Goal: Information Seeking & Learning: Learn about a topic

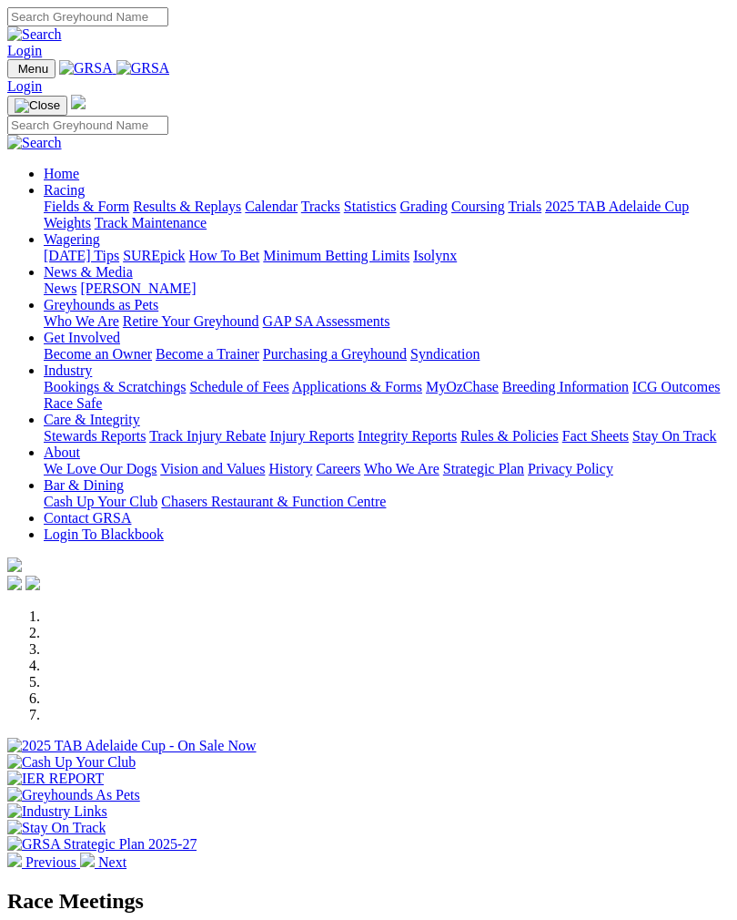
scroll to position [436, 0]
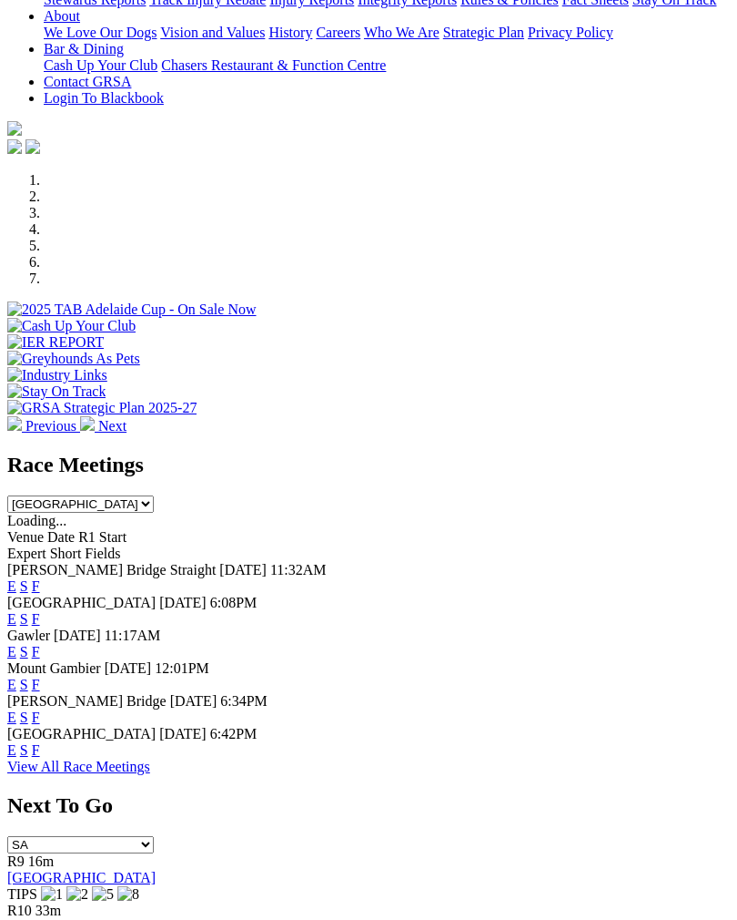
click at [40, 751] on link "F" at bounding box center [36, 749] width 8 height 15
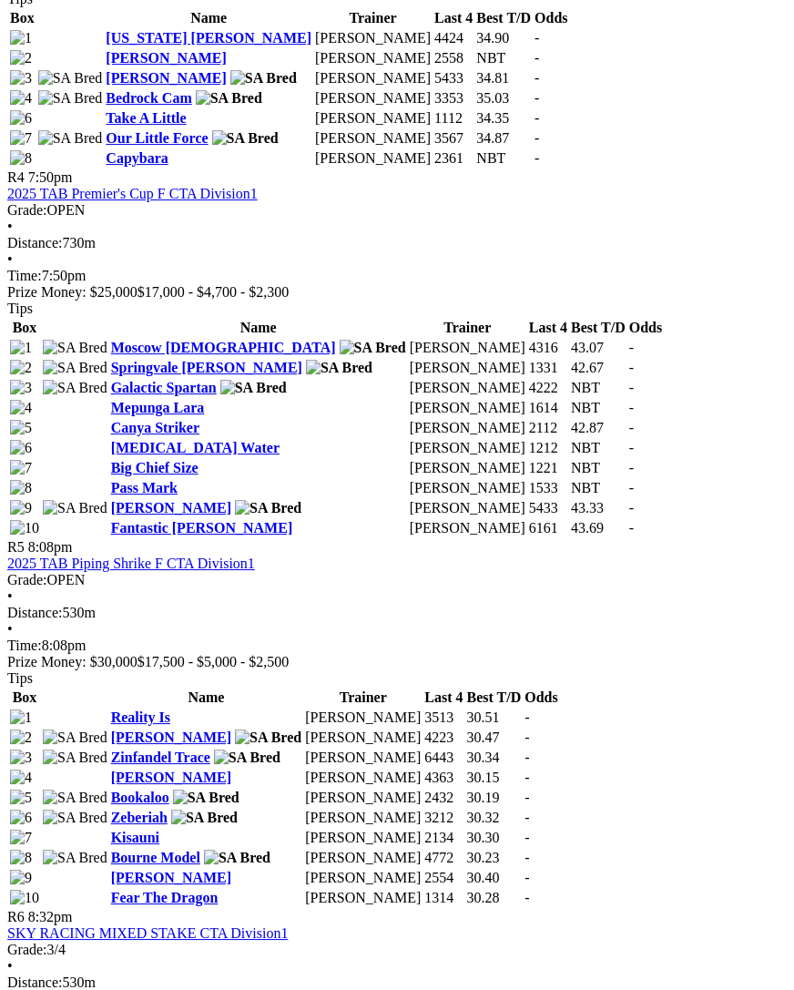
scroll to position [1761, 0]
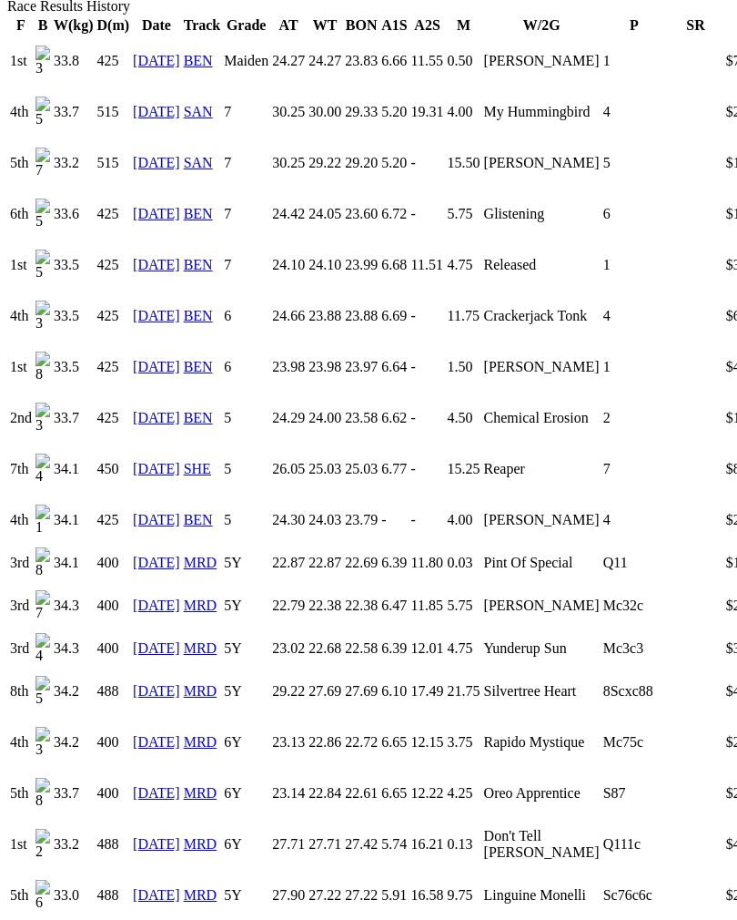
scroll to position [1365, 0]
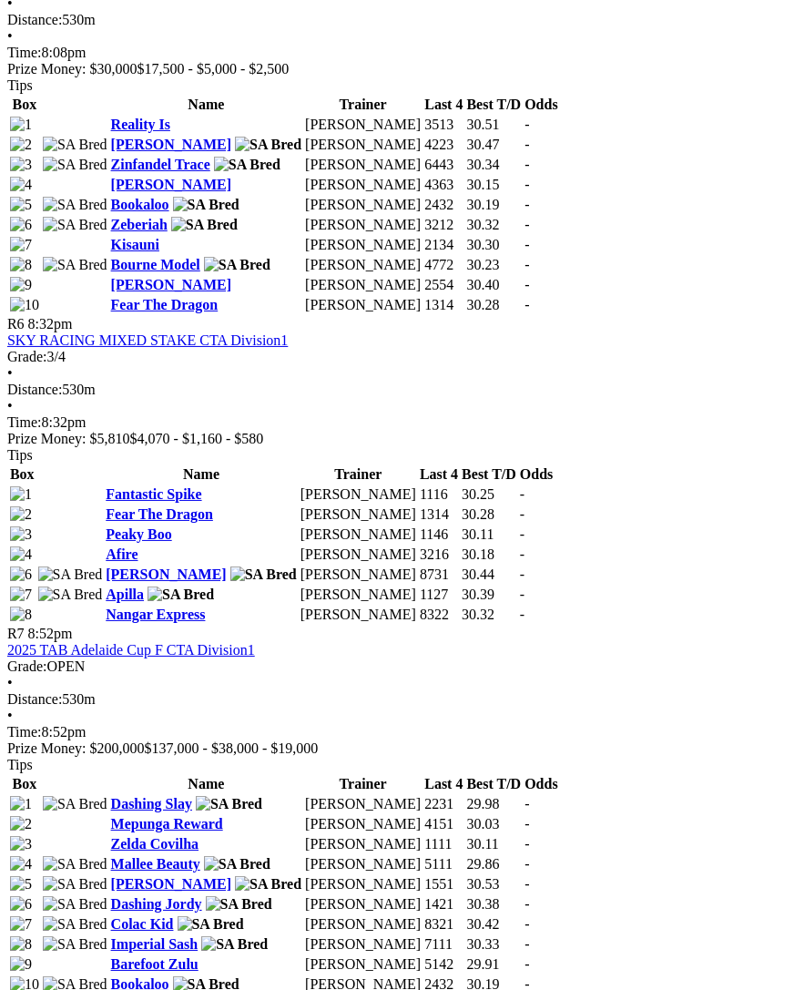
scroll to position [2356, 5]
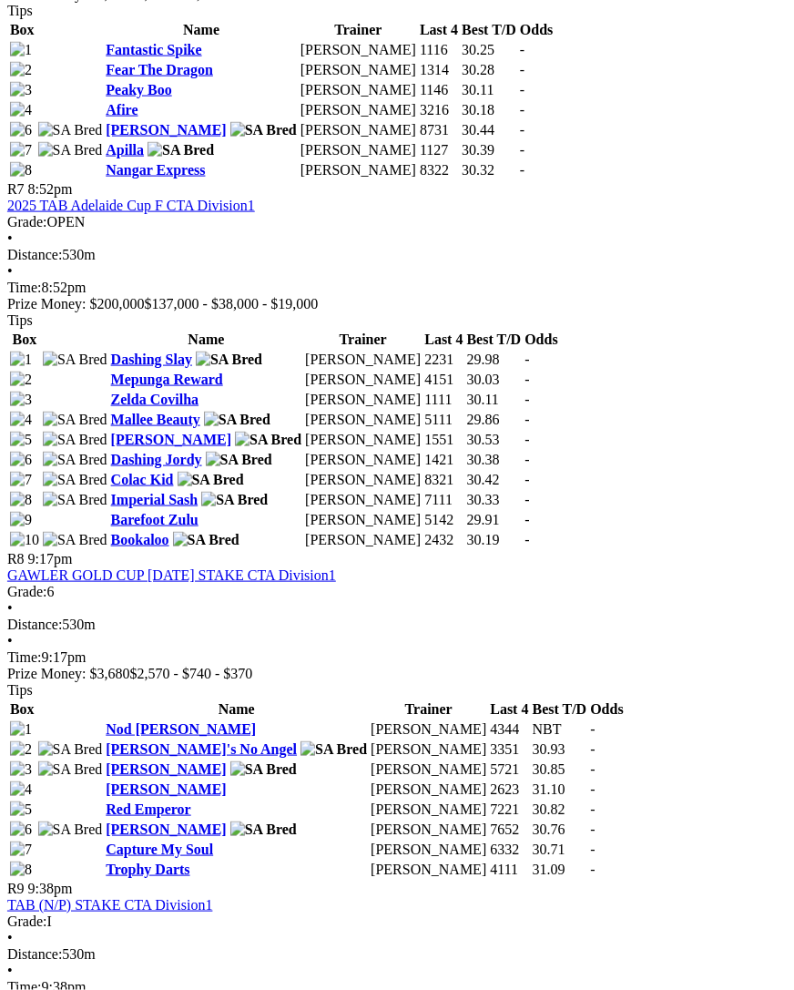
scroll to position [2800, 5]
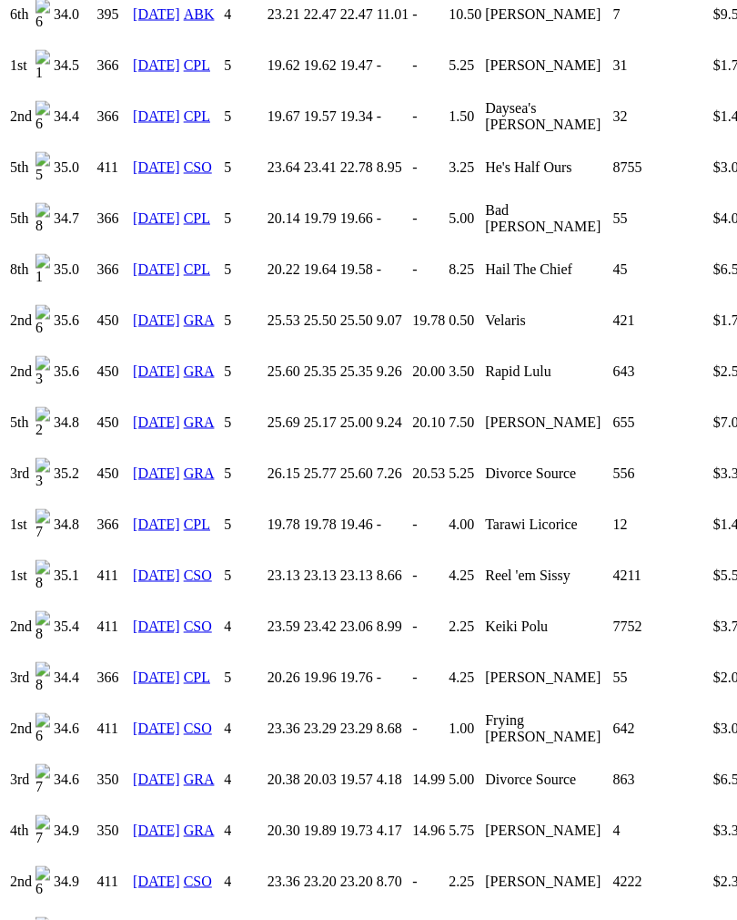
scroll to position [1789, 0]
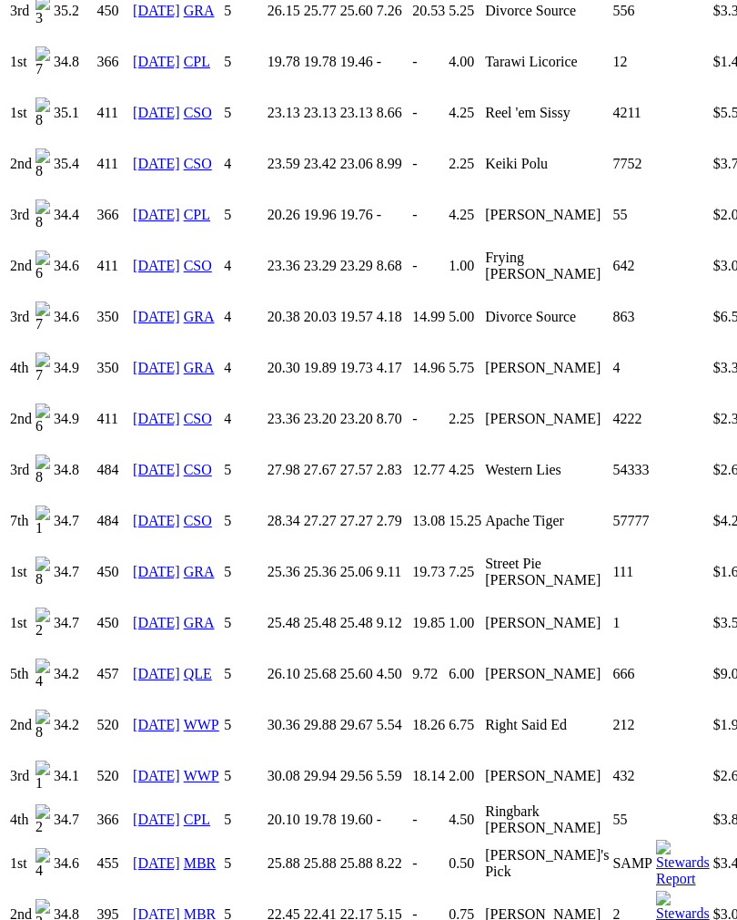
scroll to position [2217, 0]
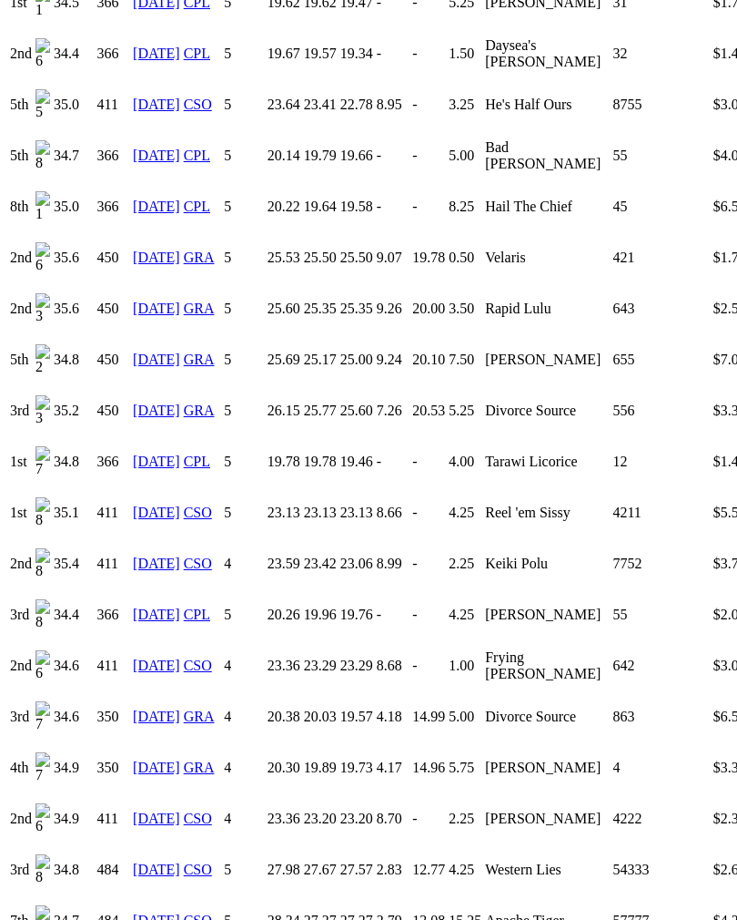
scroll to position [1826, 0]
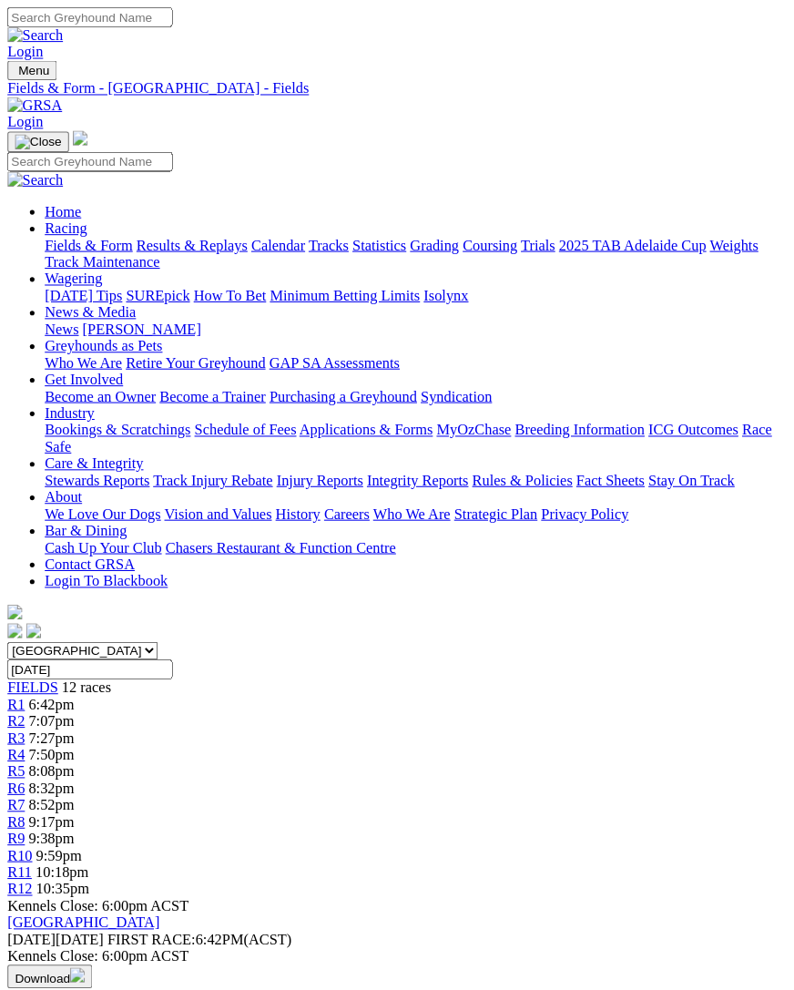
scroll to position [2866, 9]
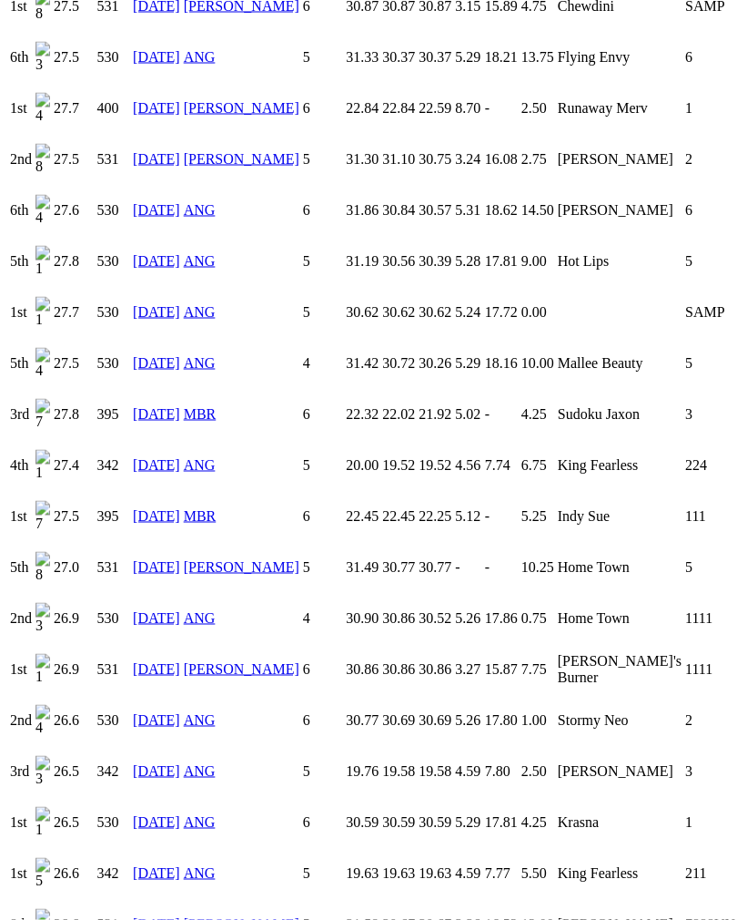
scroll to position [2034, 0]
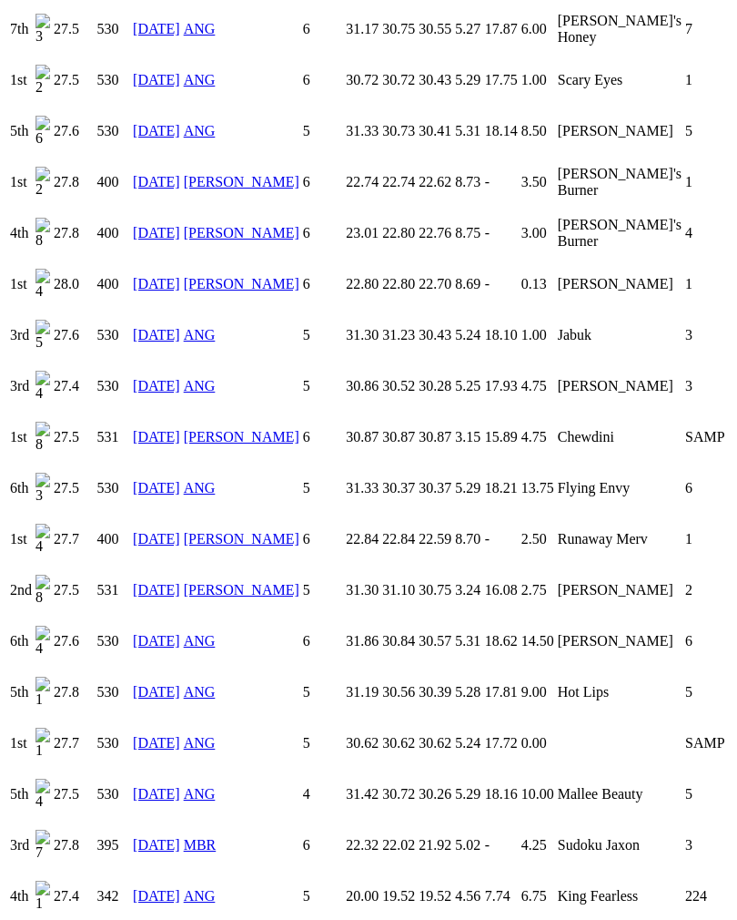
scroll to position [1597, 0]
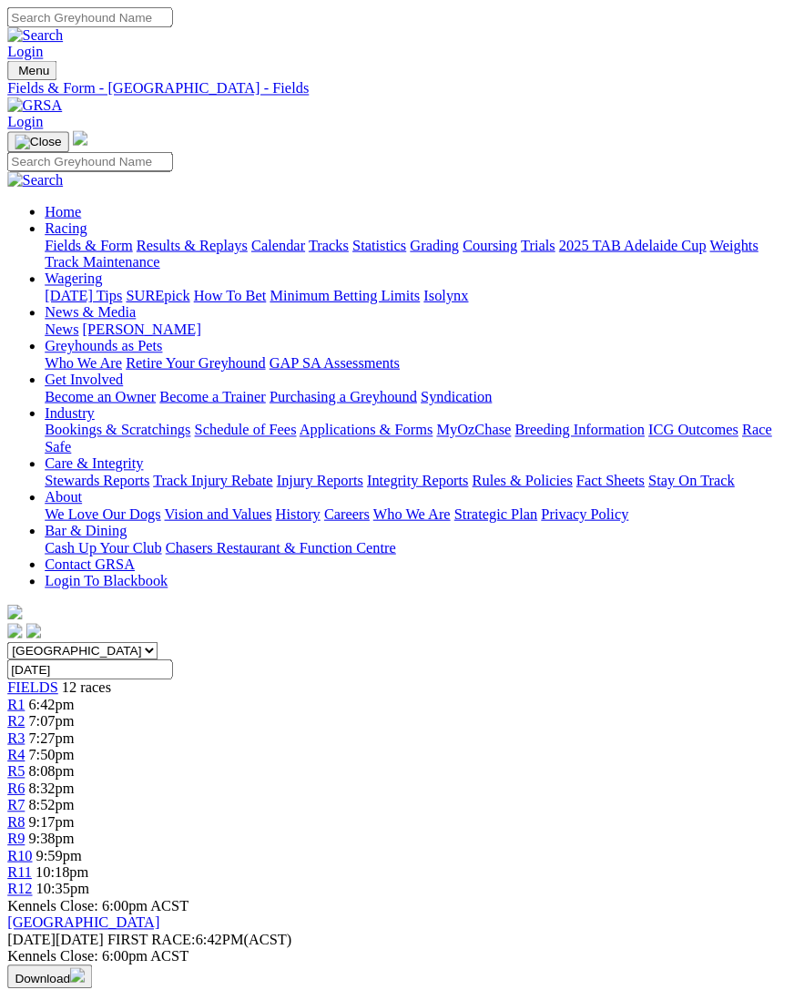
scroll to position [2902, 9]
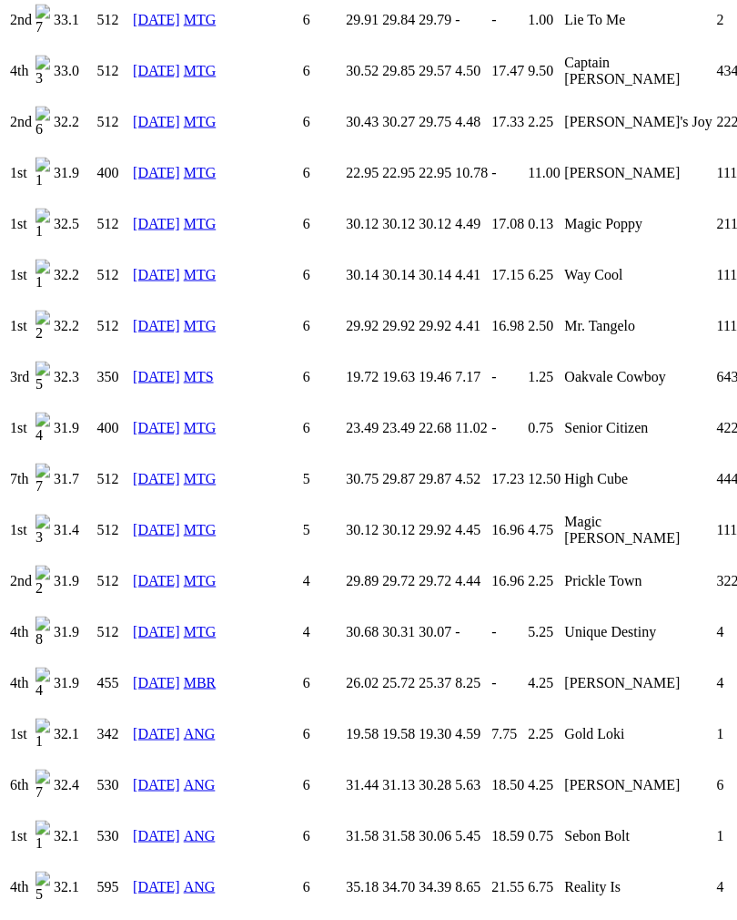
scroll to position [2888, 0]
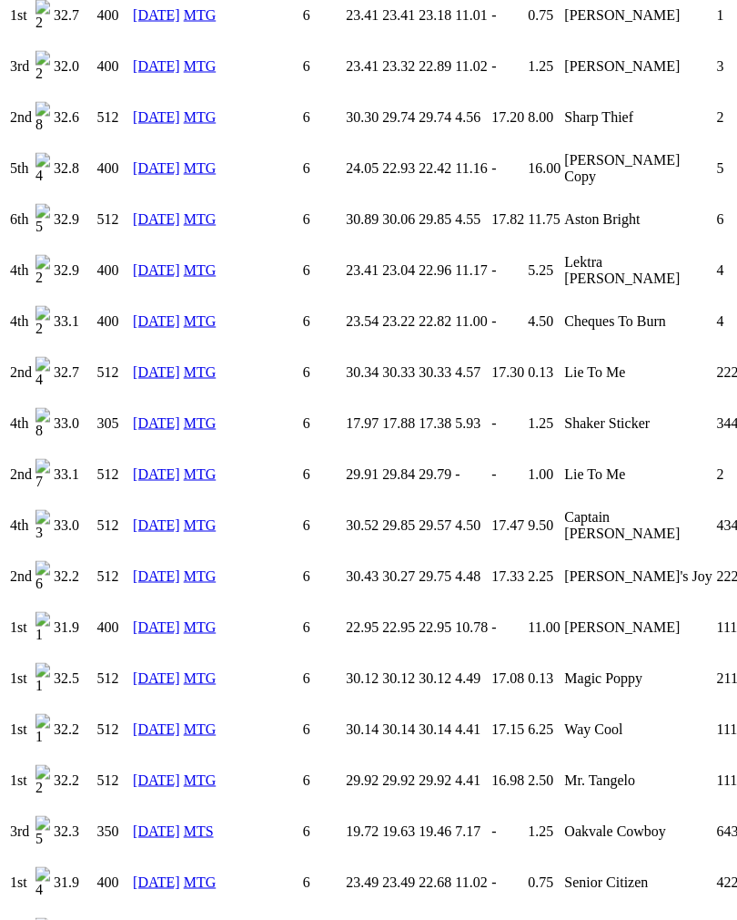
scroll to position [2406, 0]
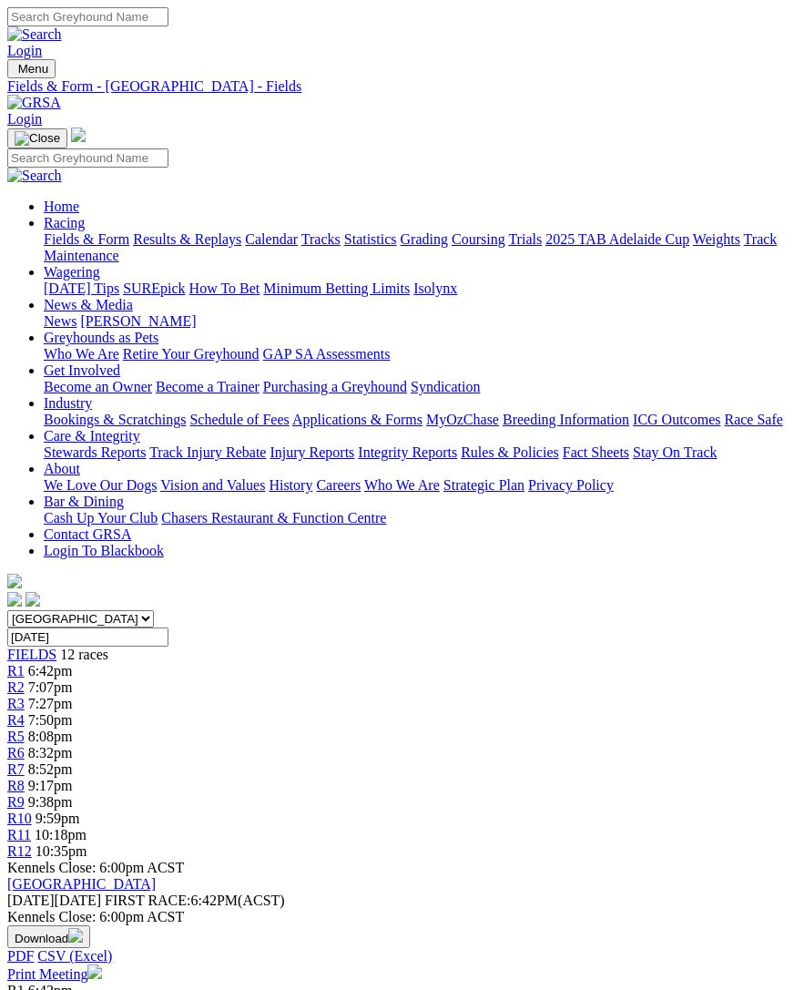
scroll to position [2936, 9]
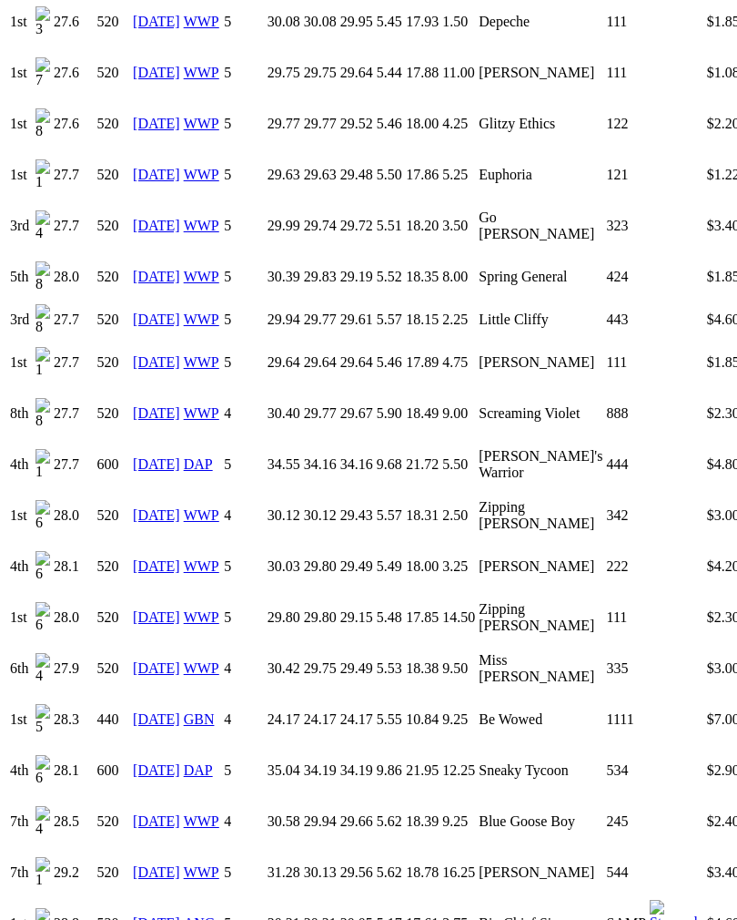
scroll to position [1813, 0]
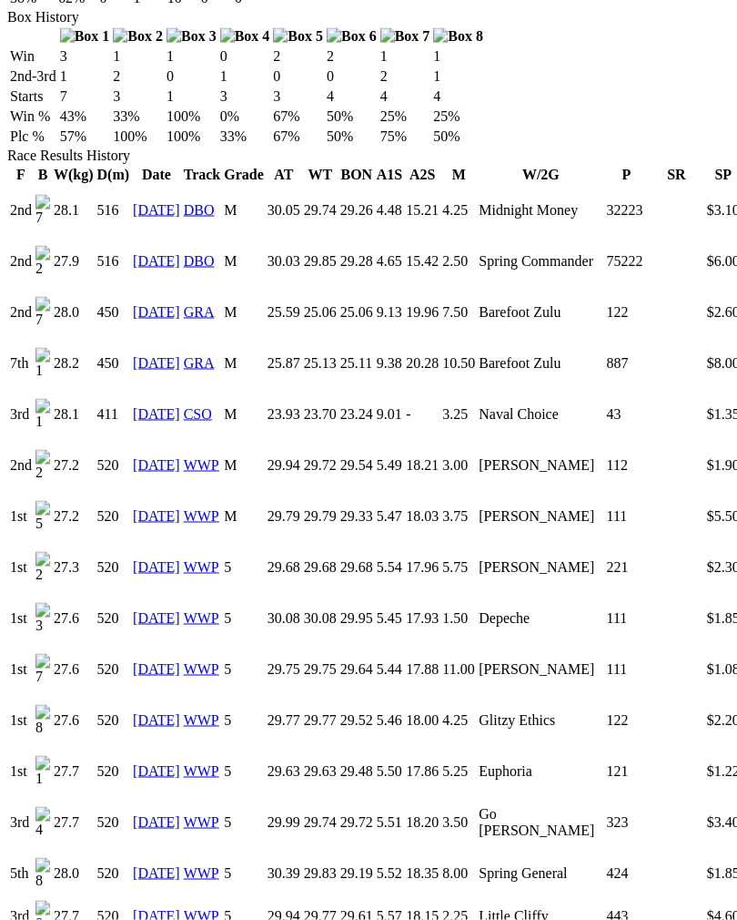
scroll to position [1207, 0]
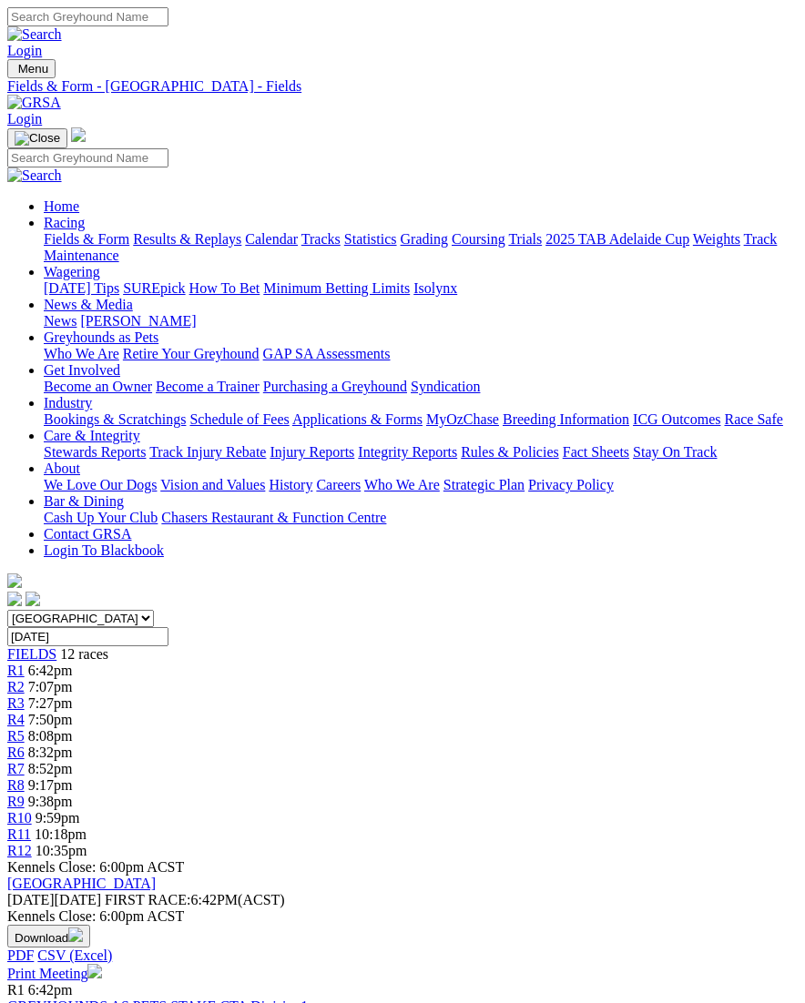
scroll to position [2976, 12]
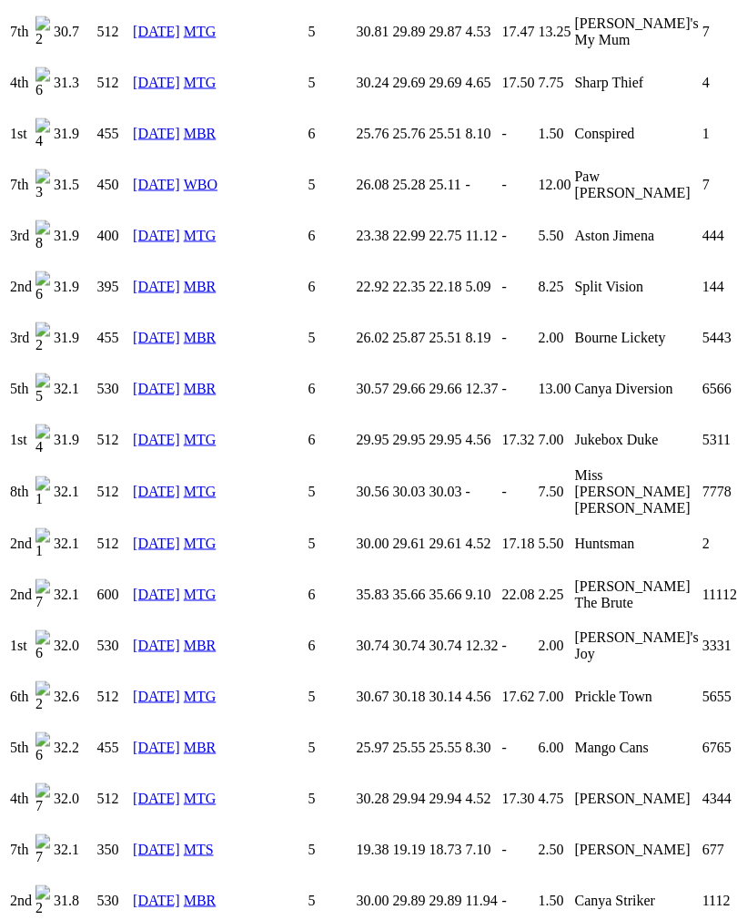
scroll to position [3834, 0]
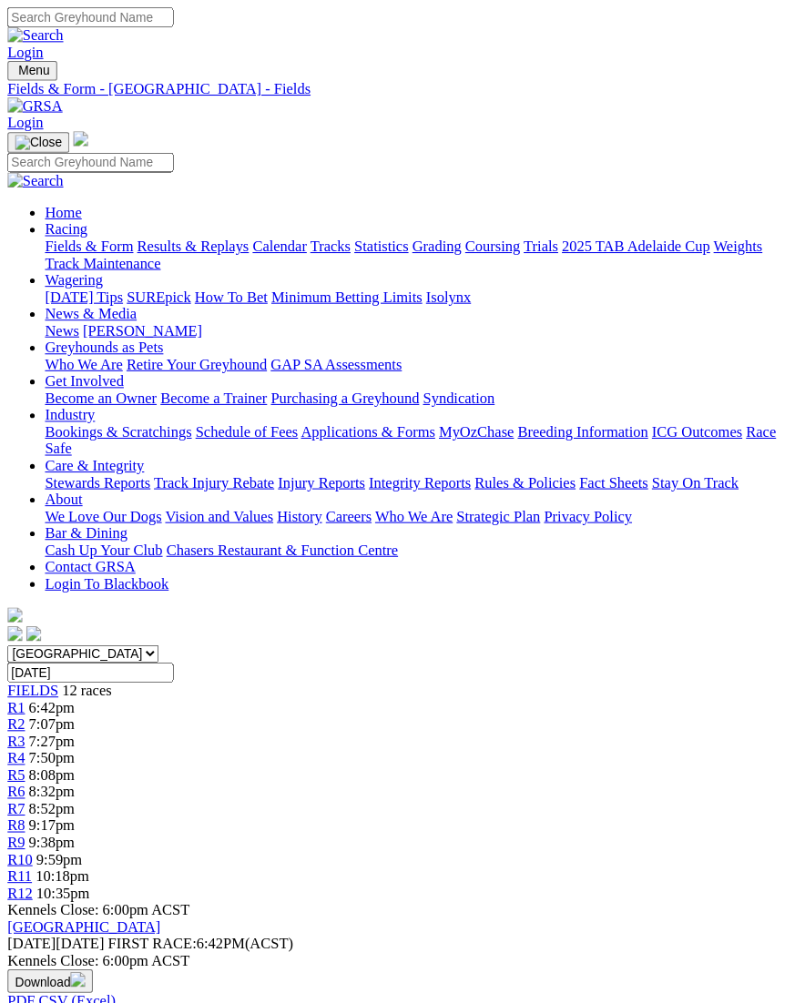
scroll to position [3019, 12]
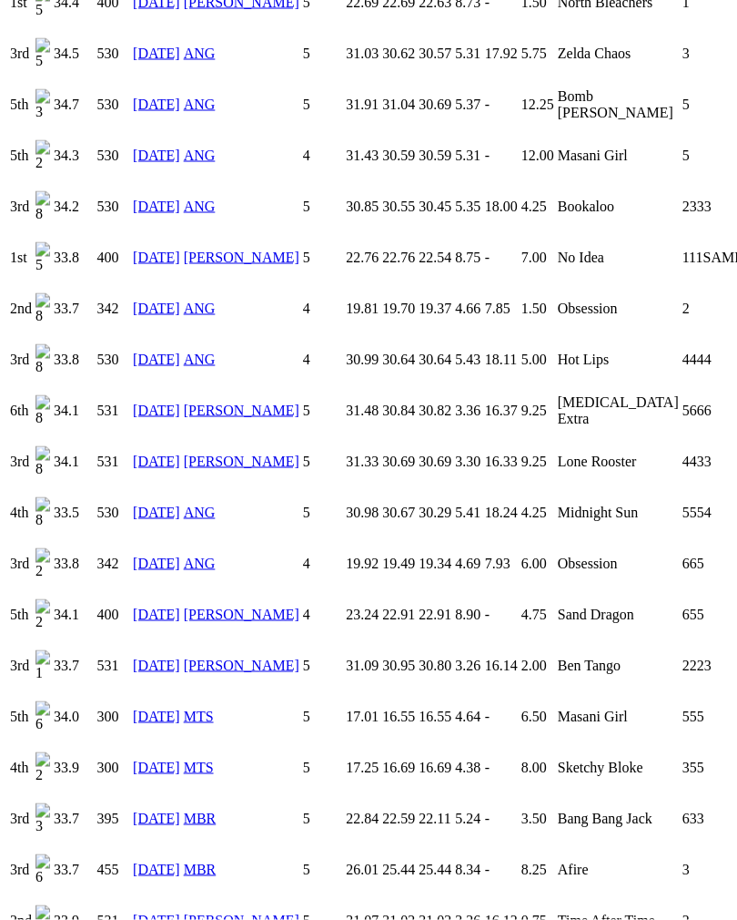
scroll to position [2548, 0]
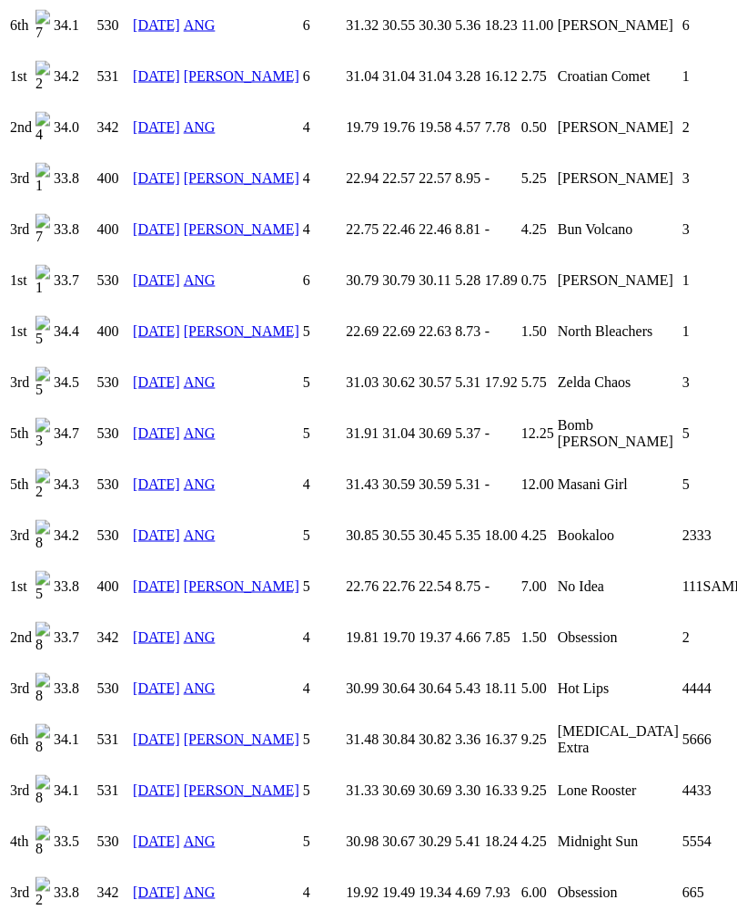
scroll to position [2202, 0]
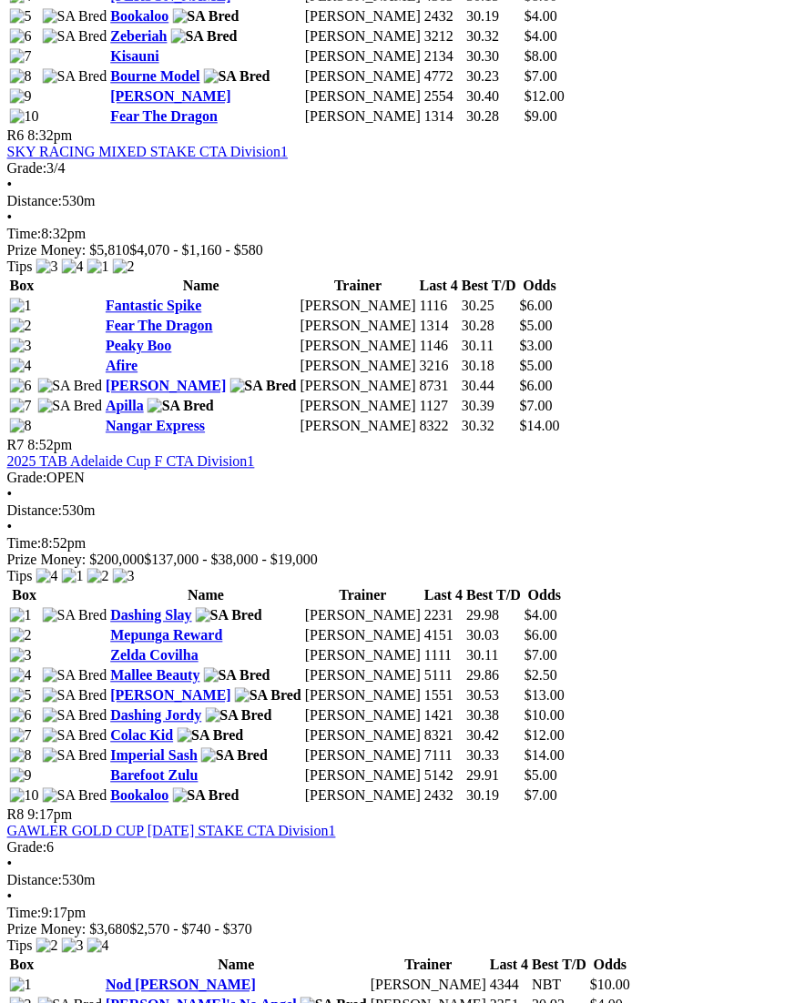
scroll to position [2541, 11]
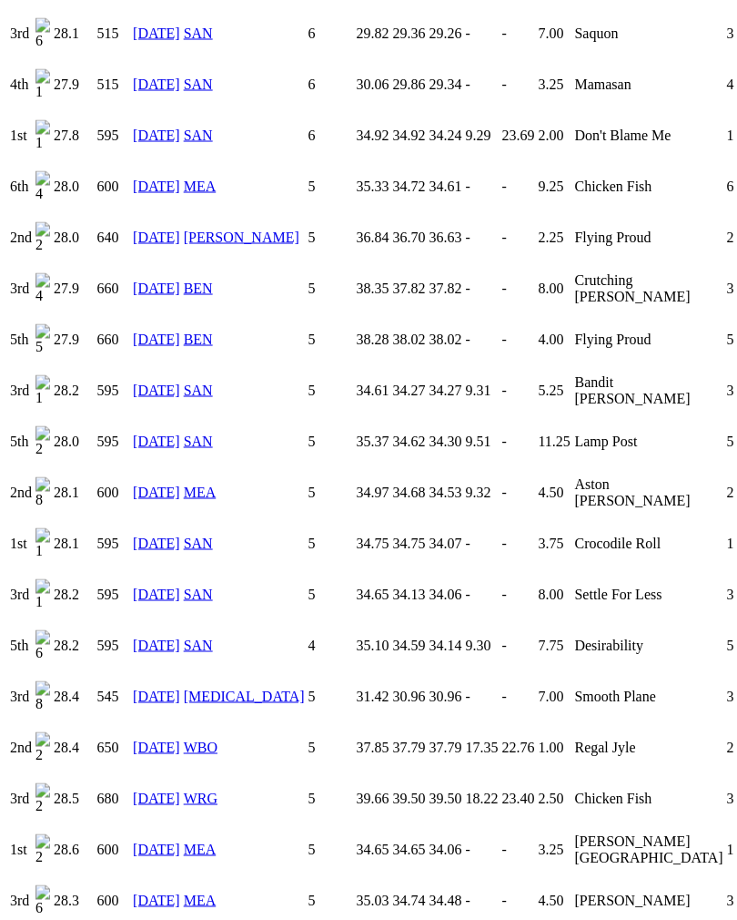
scroll to position [2211, 0]
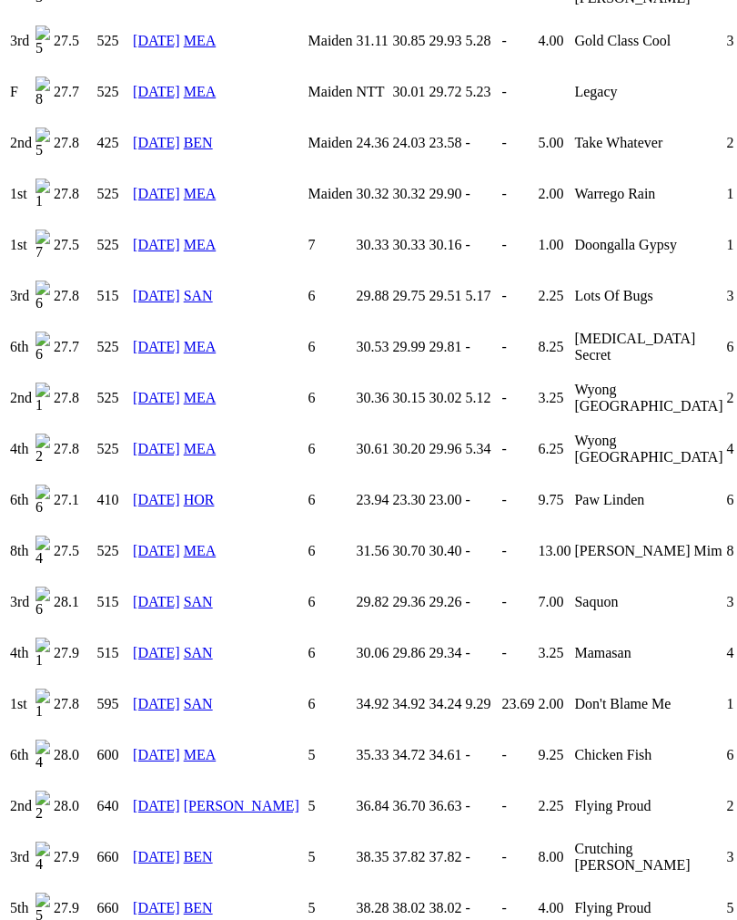
scroll to position [1619, 0]
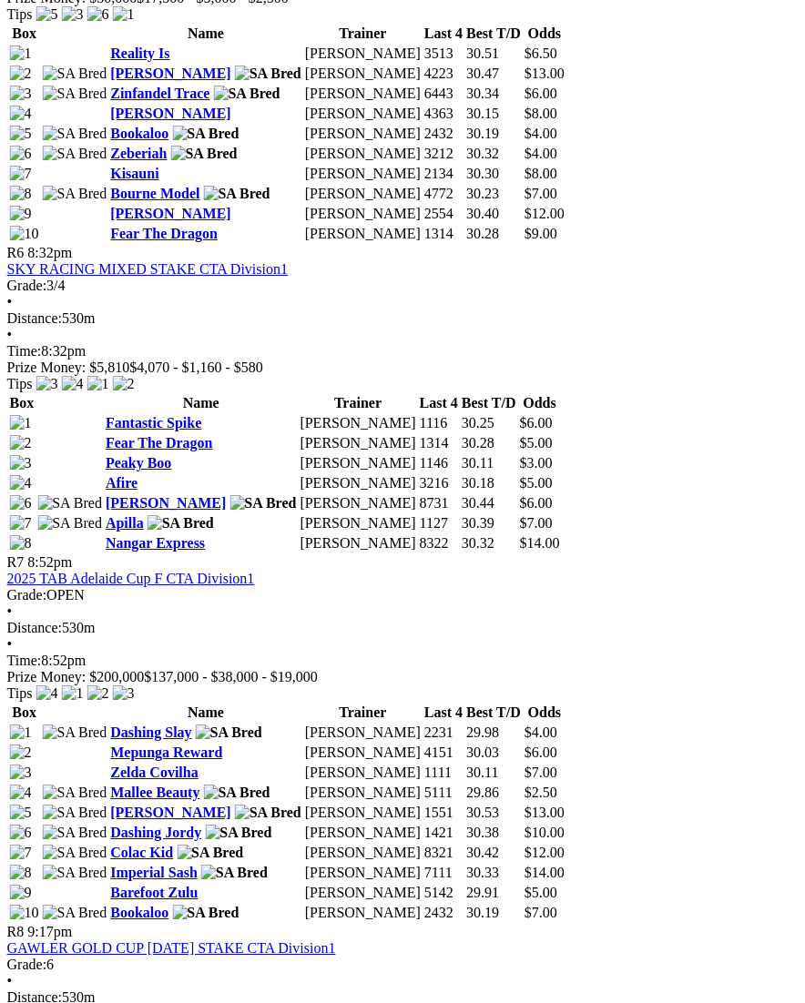
scroll to position [2432, 11]
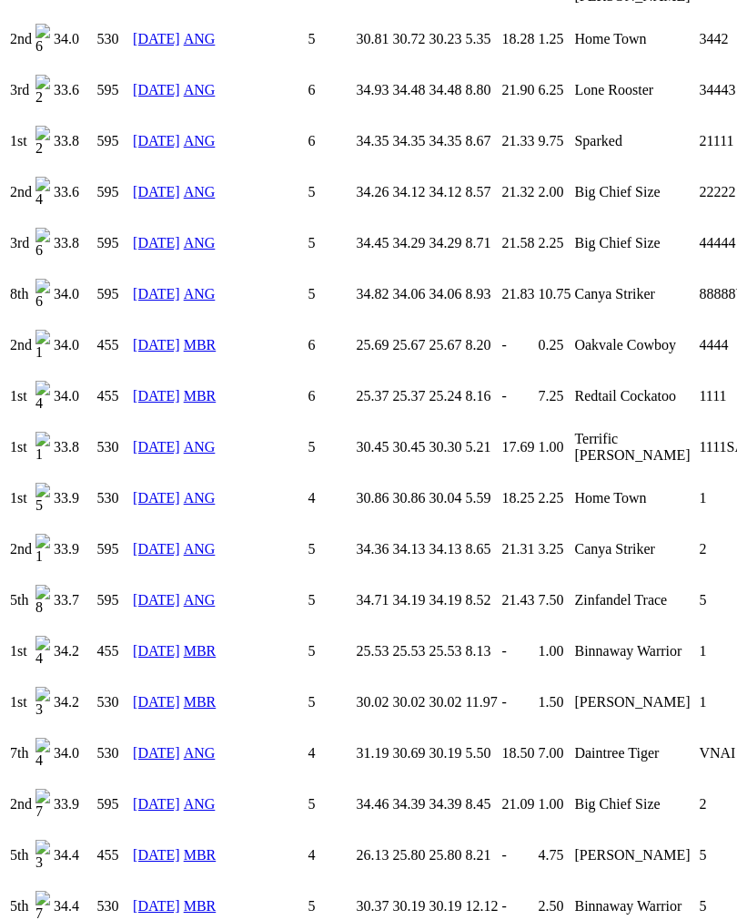
scroll to position [2939, 0]
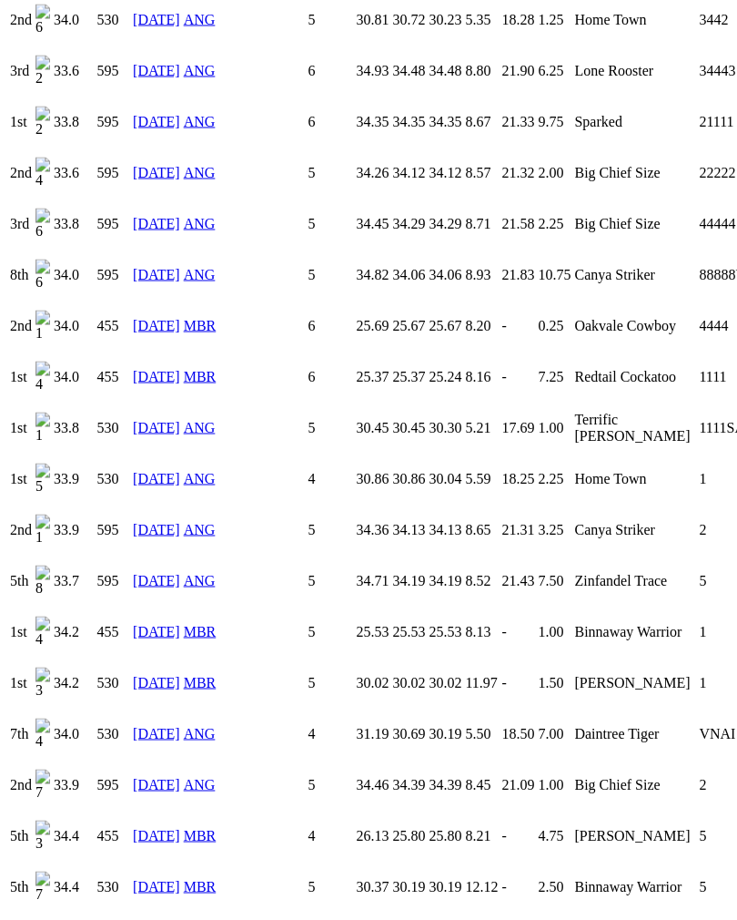
click at [698, 760] on td "2" at bounding box center [745, 784] width 94 height 49
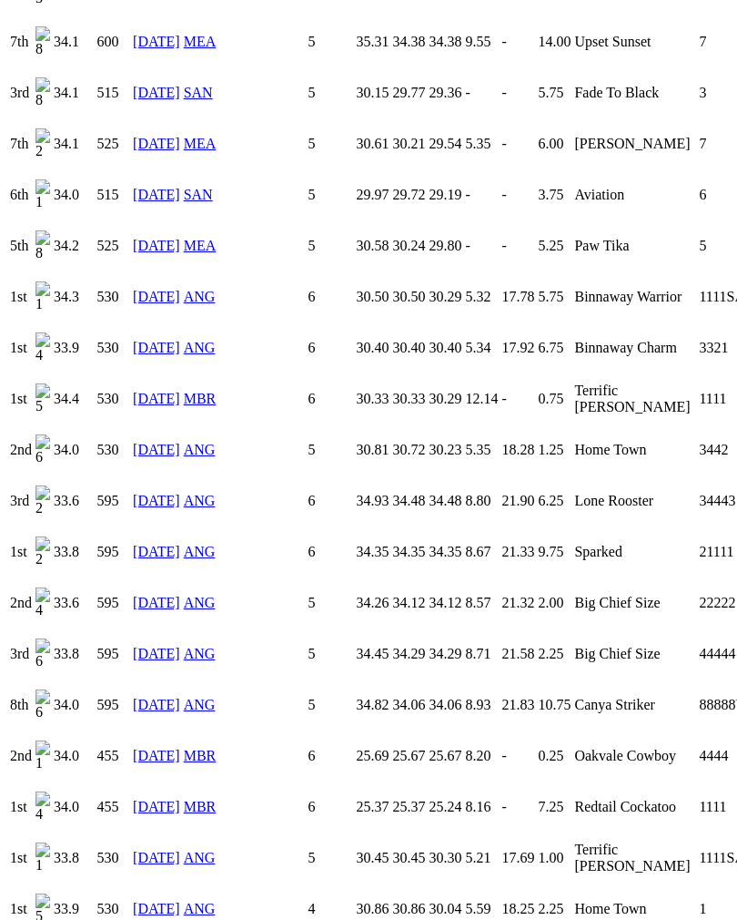
scroll to position [2507, 0]
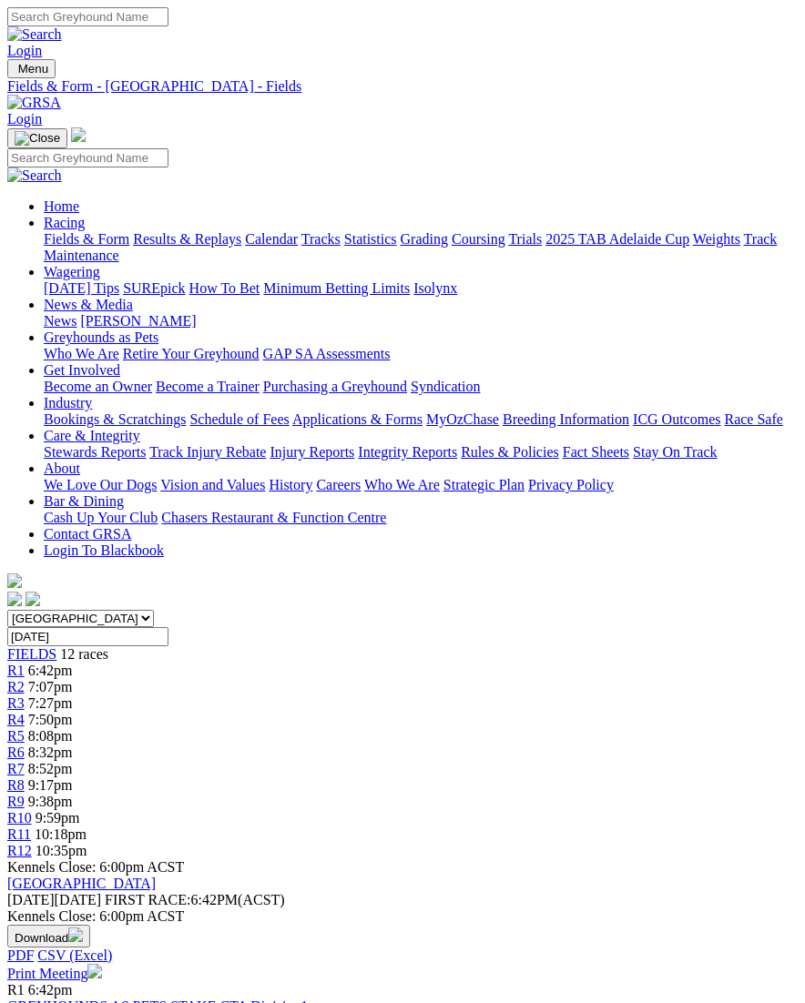
scroll to position [2506, 12]
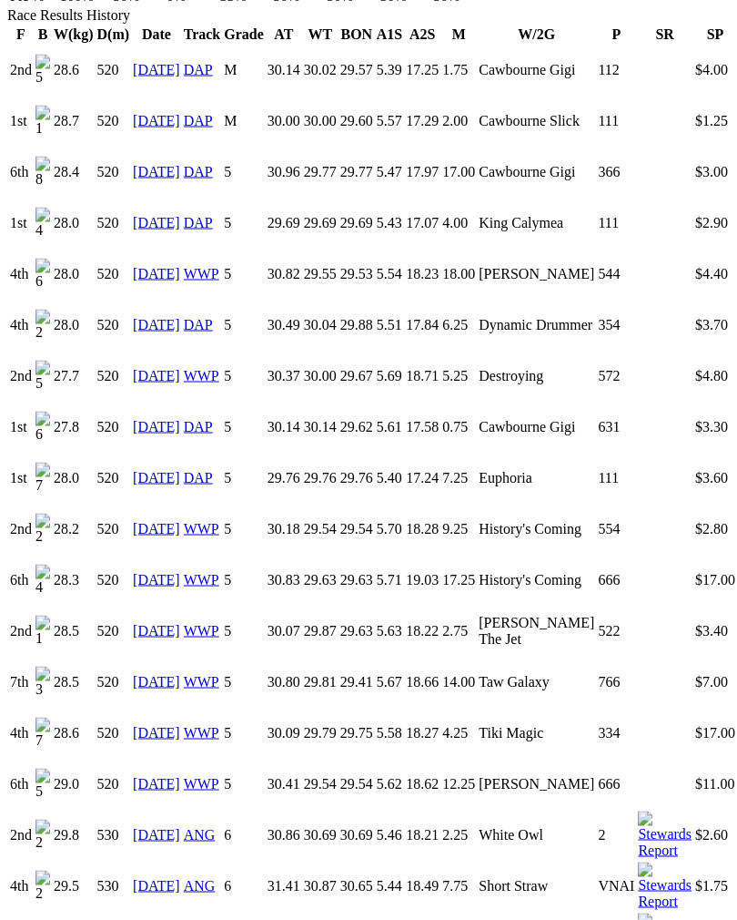
scroll to position [1359, 0]
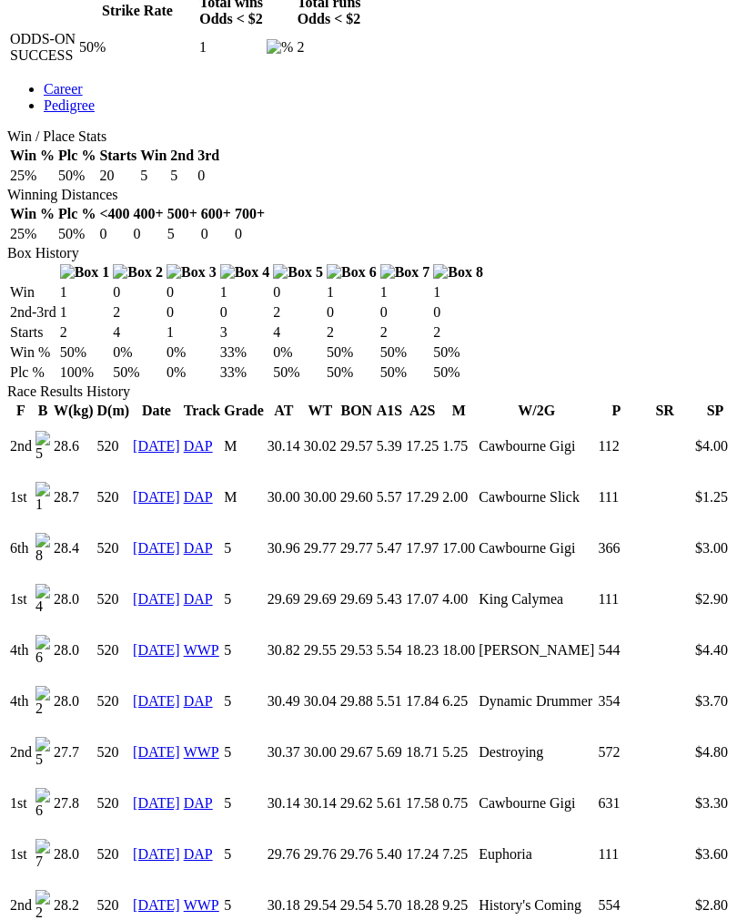
scroll to position [973, 0]
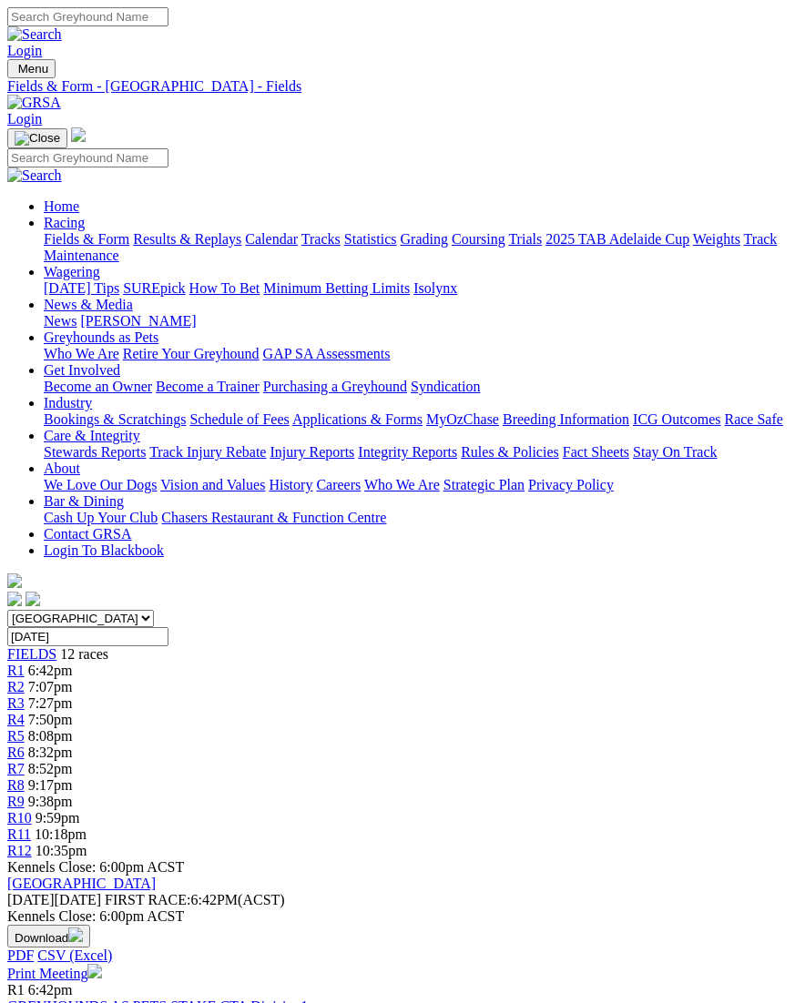
scroll to position [2548, 12]
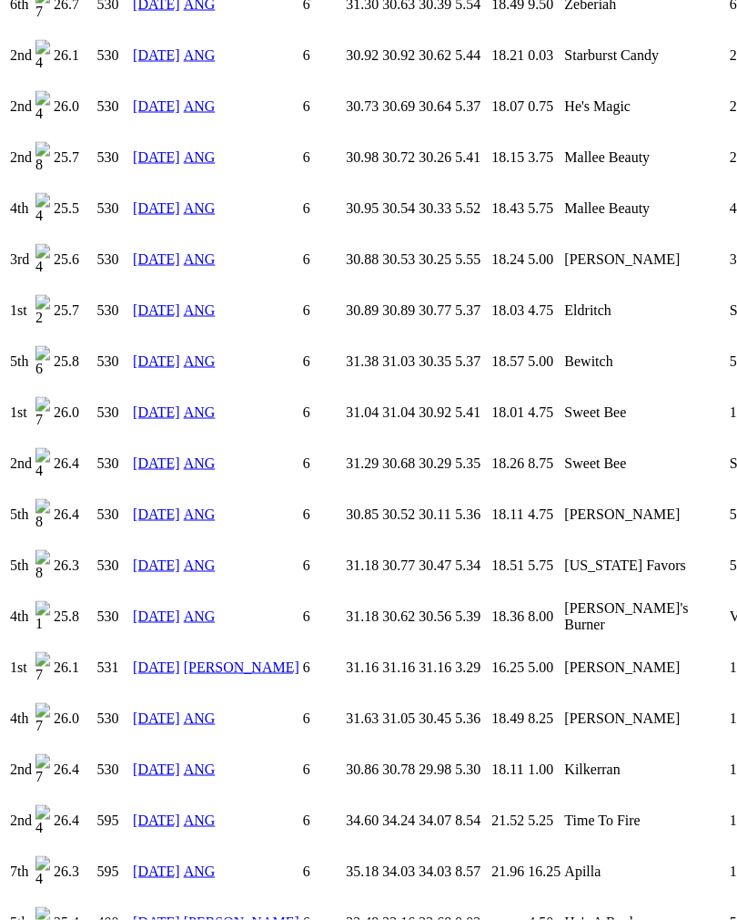
scroll to position [2514, 0]
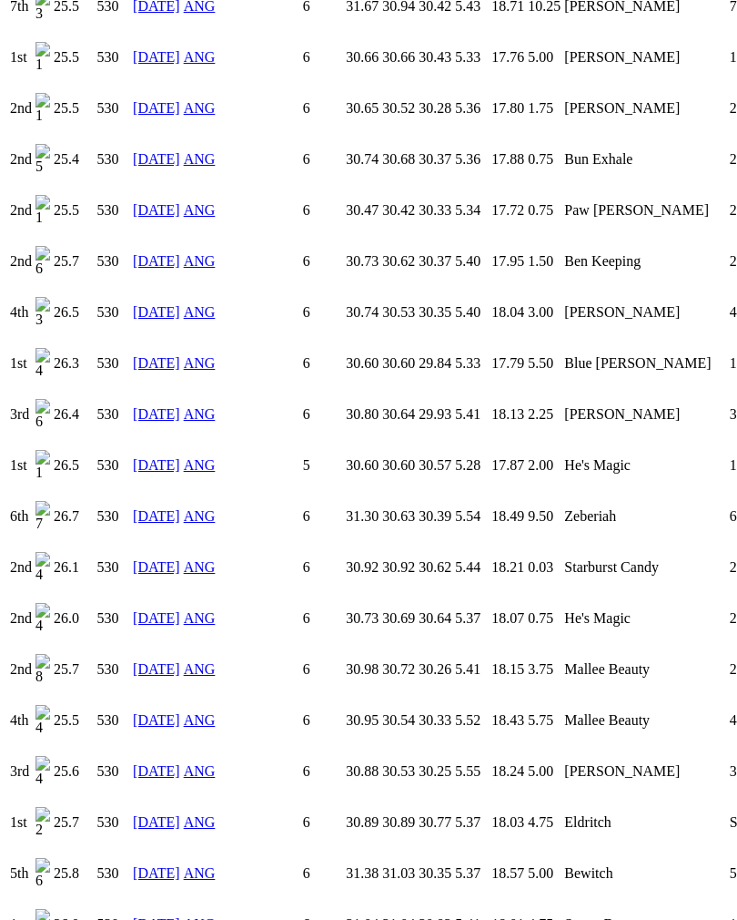
scroll to position [1975, 0]
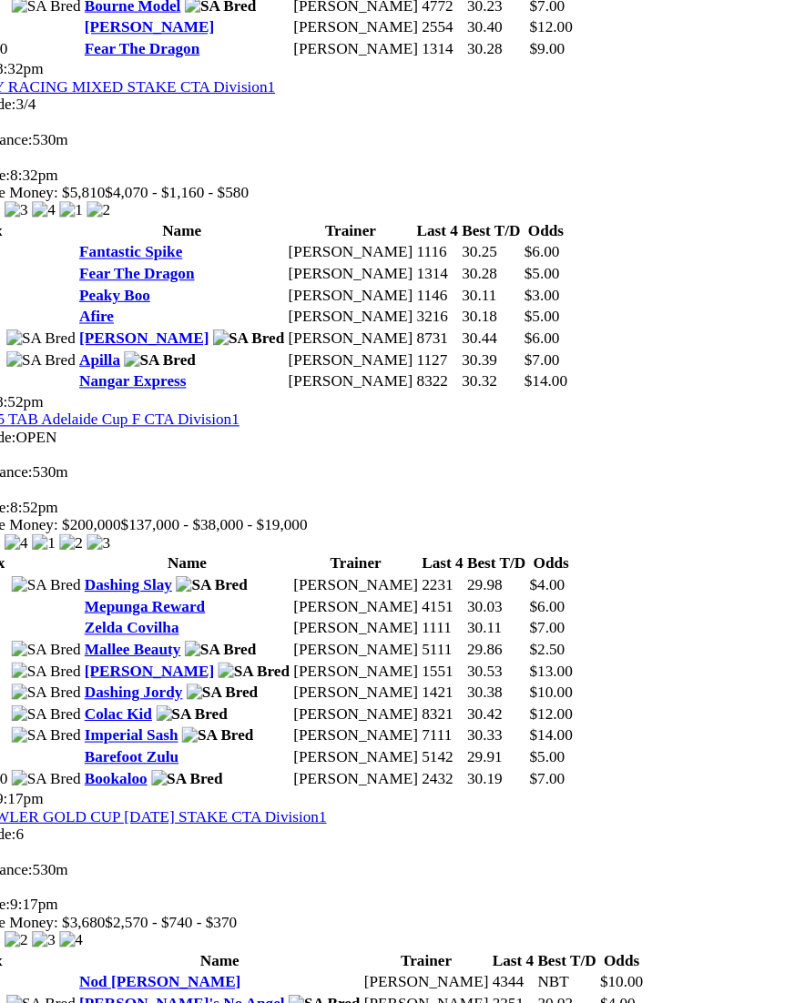
scroll to position [2589, 11]
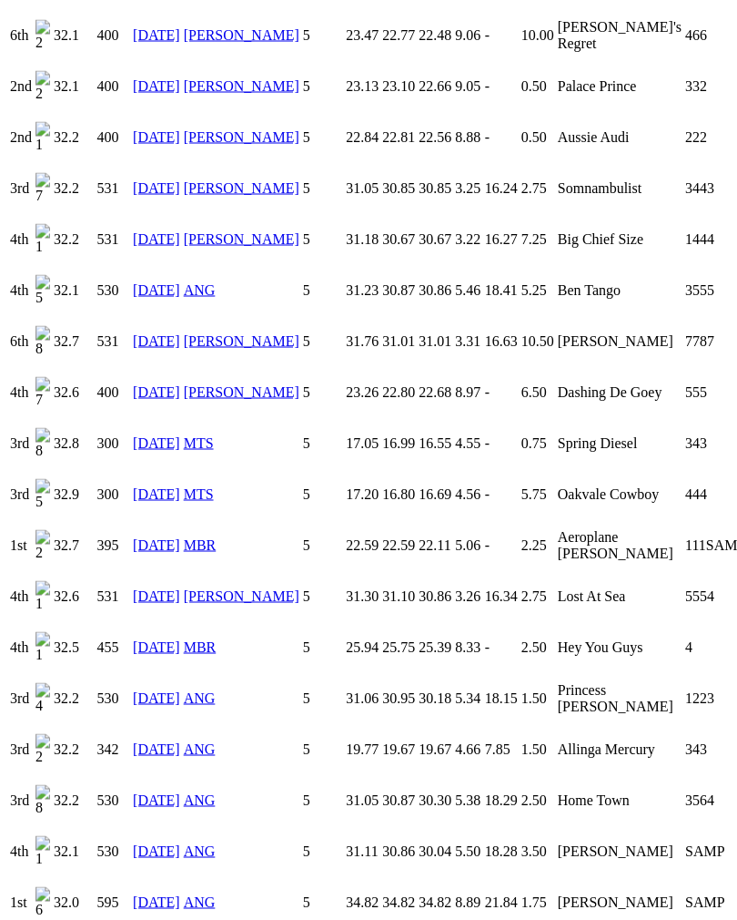
scroll to position [2618, 0]
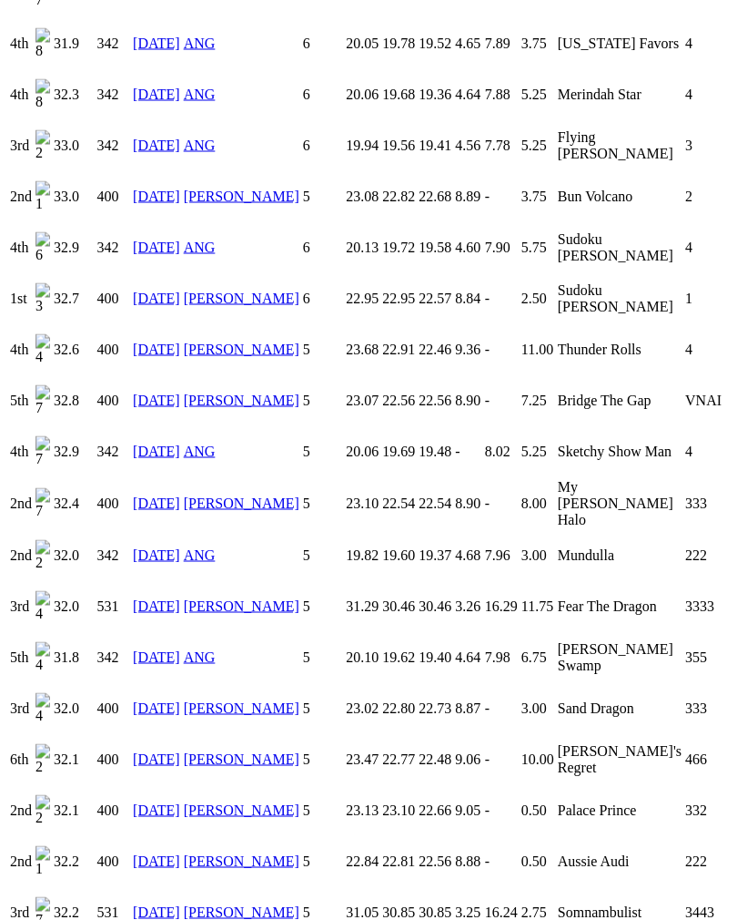
scroll to position [1881, 0]
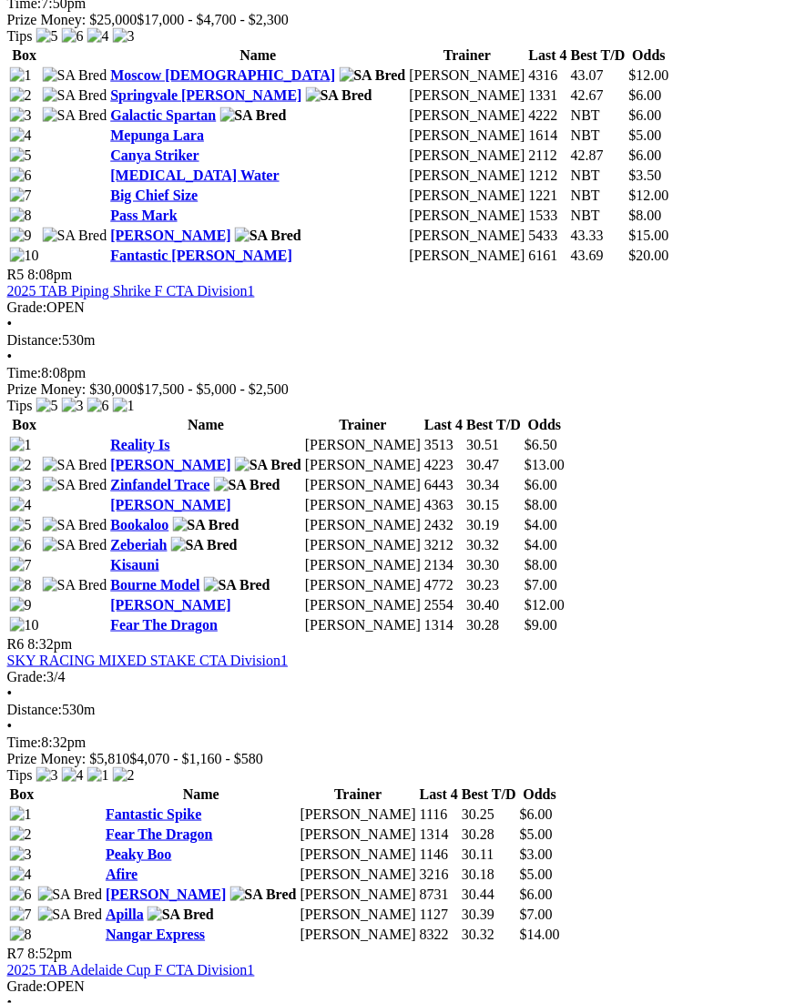
scroll to position [2010, 11]
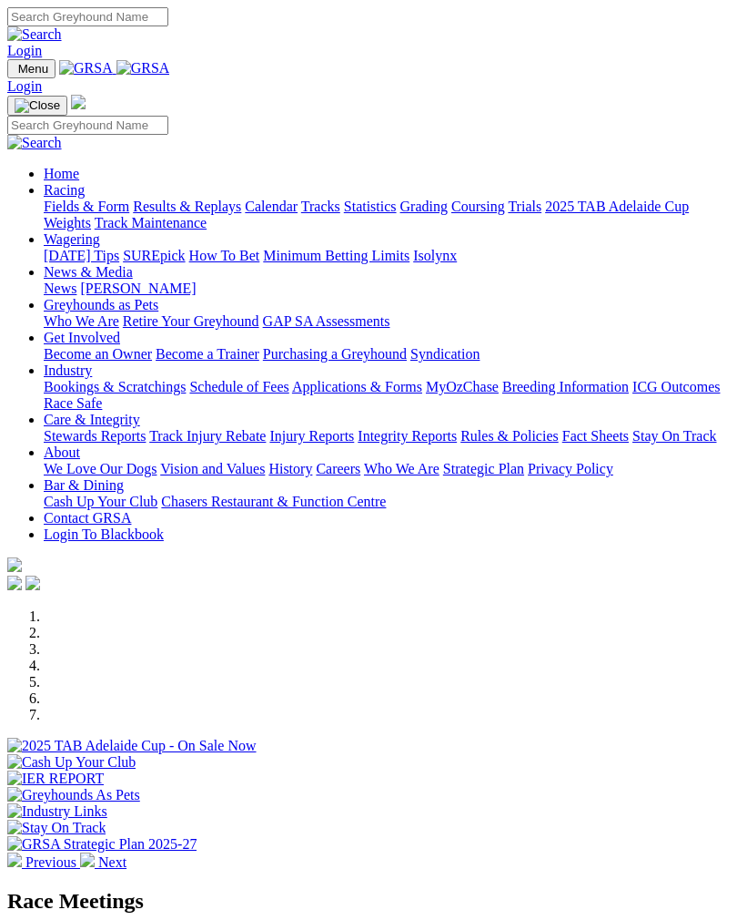
click at [95, 852] on img at bounding box center [87, 859] width 15 height 15
click at [22, 852] on img at bounding box center [14, 859] width 15 height 15
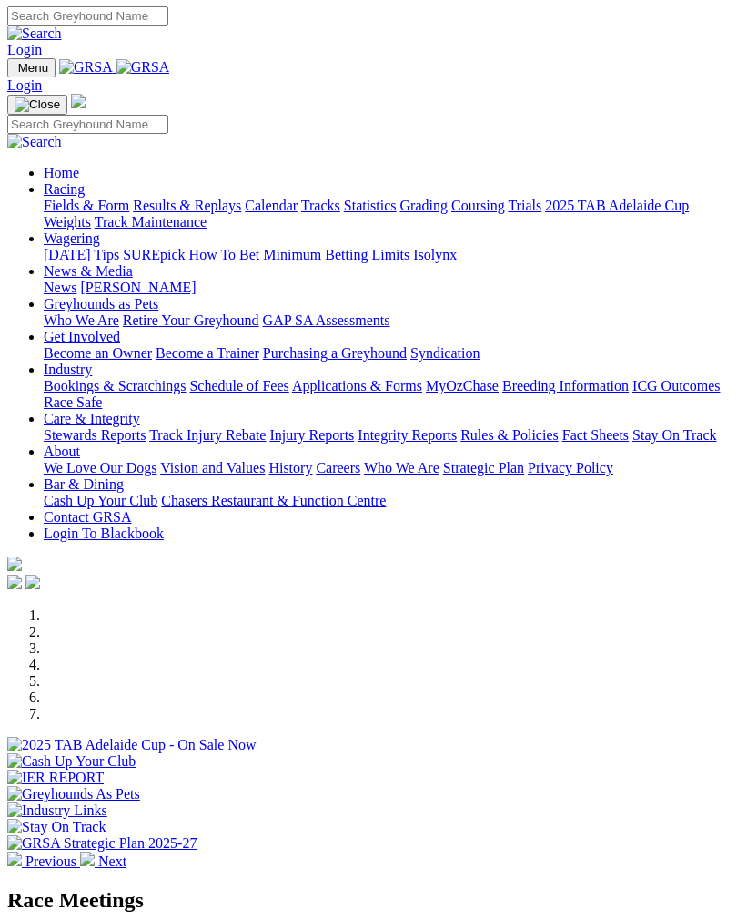
click at [396, 753] on div at bounding box center [368, 753] width 723 height 0
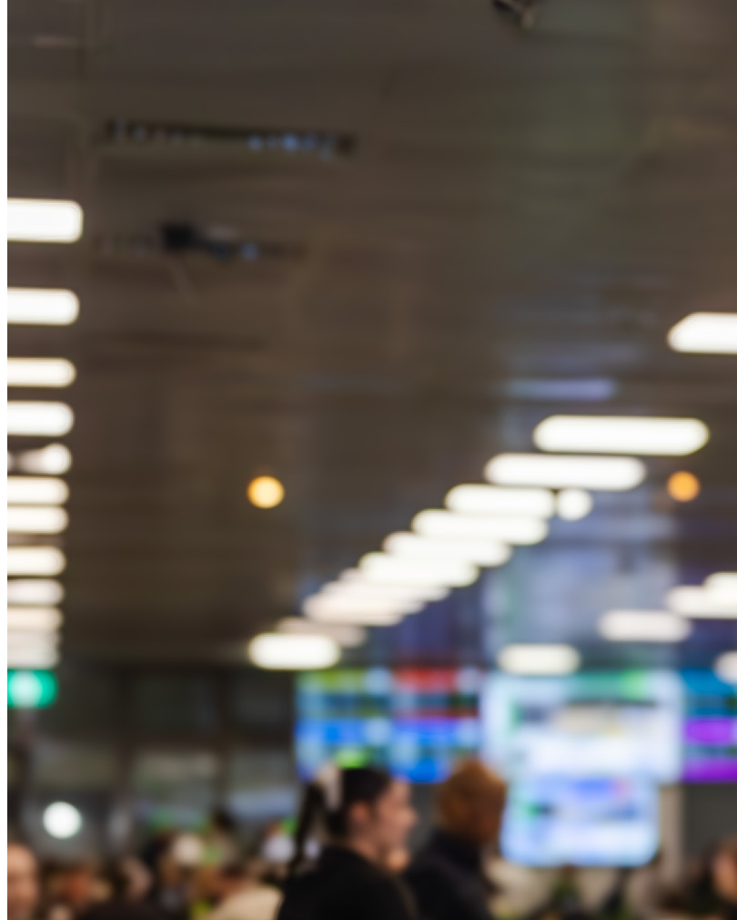
scroll to position [2442, 0]
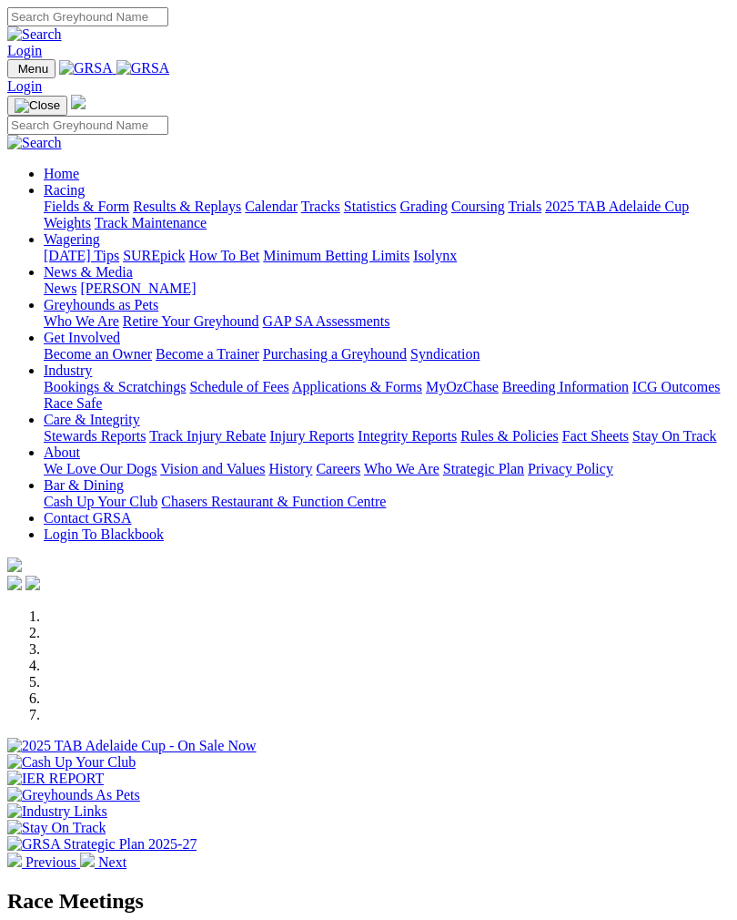
scroll to position [1, 0]
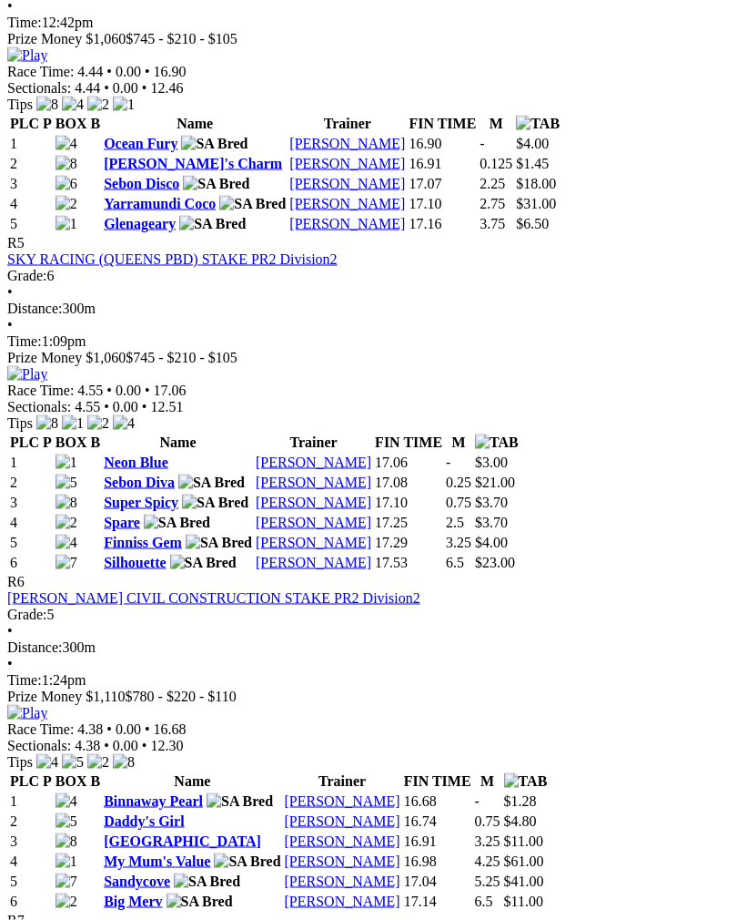
scroll to position [1970, 0]
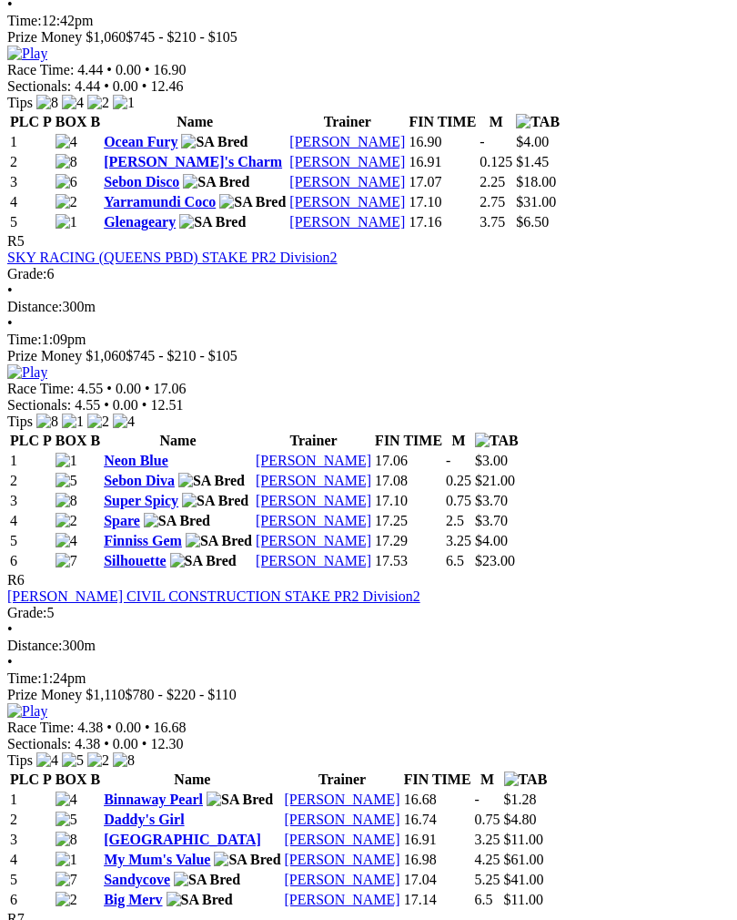
click at [47, 703] on img at bounding box center [27, 711] width 40 height 16
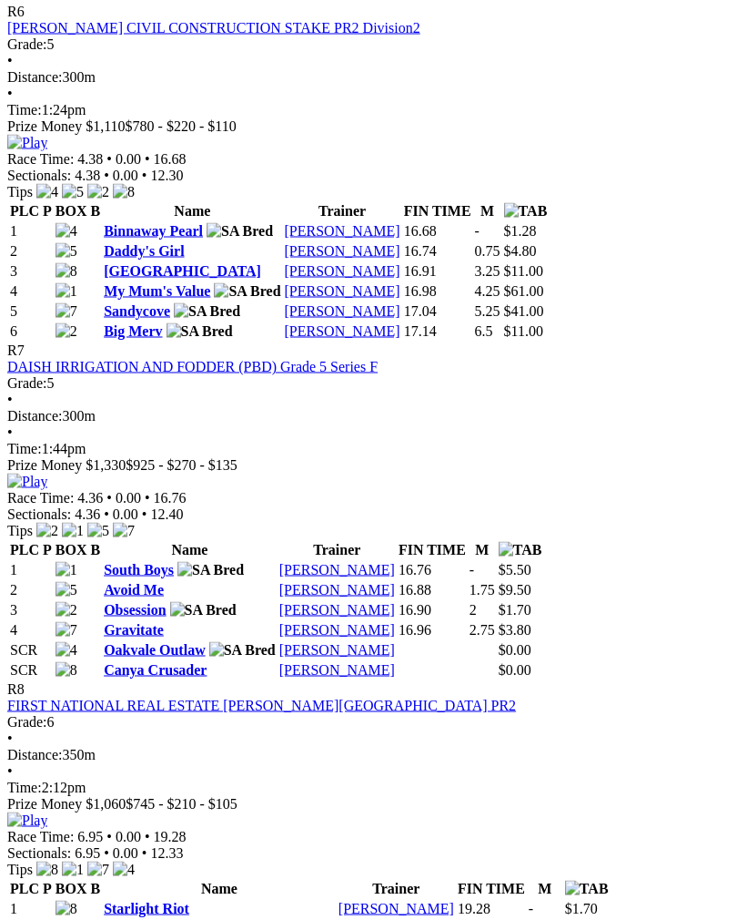
scroll to position [2540, 0]
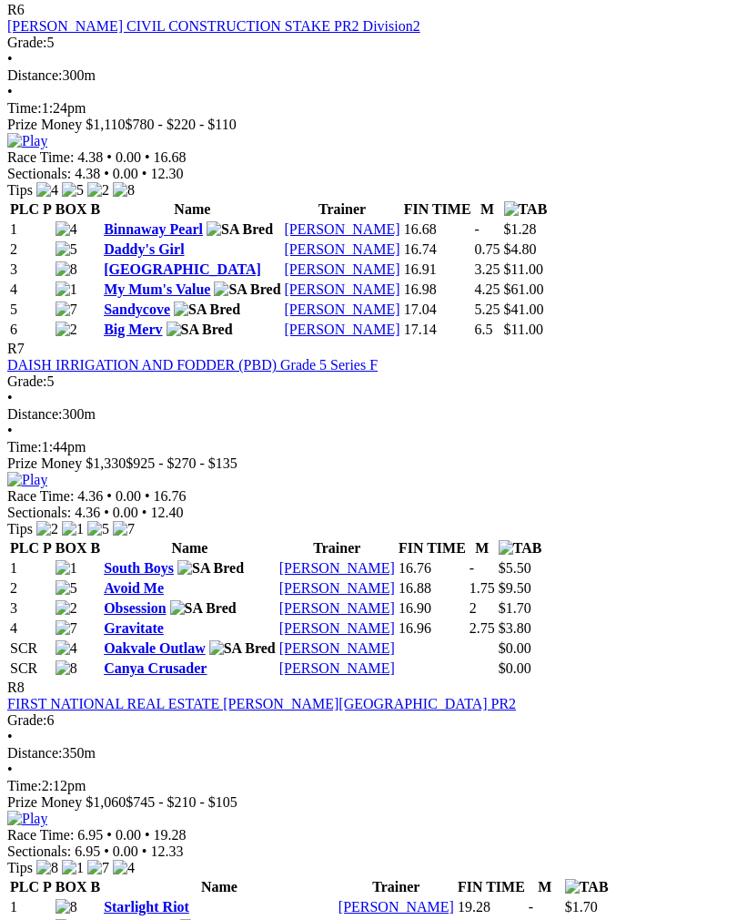
click at [47, 472] on img at bounding box center [27, 480] width 40 height 16
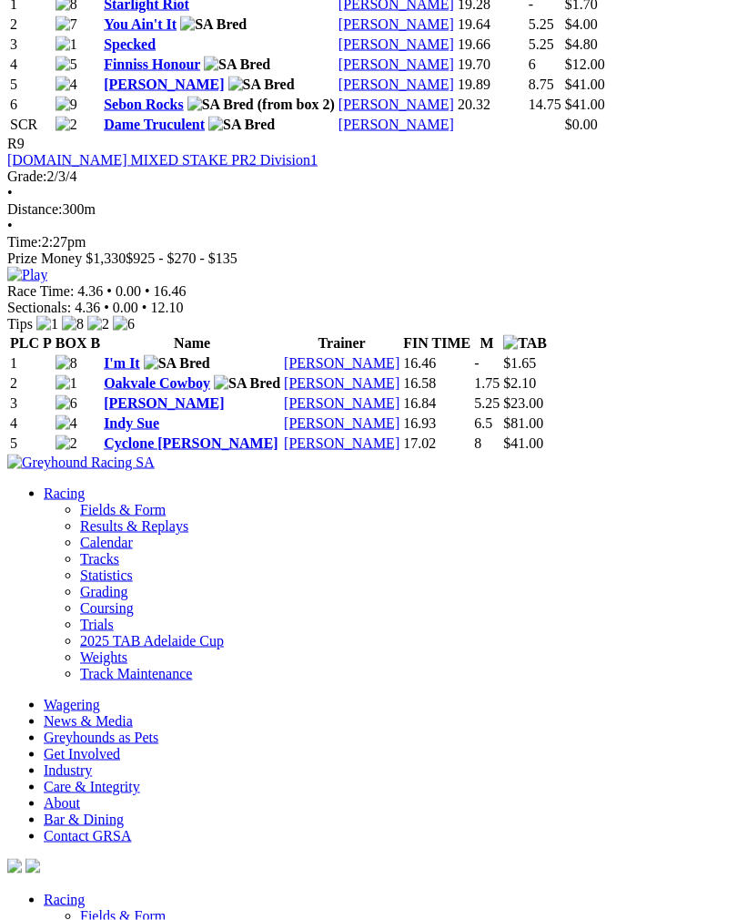
scroll to position [3444, 0]
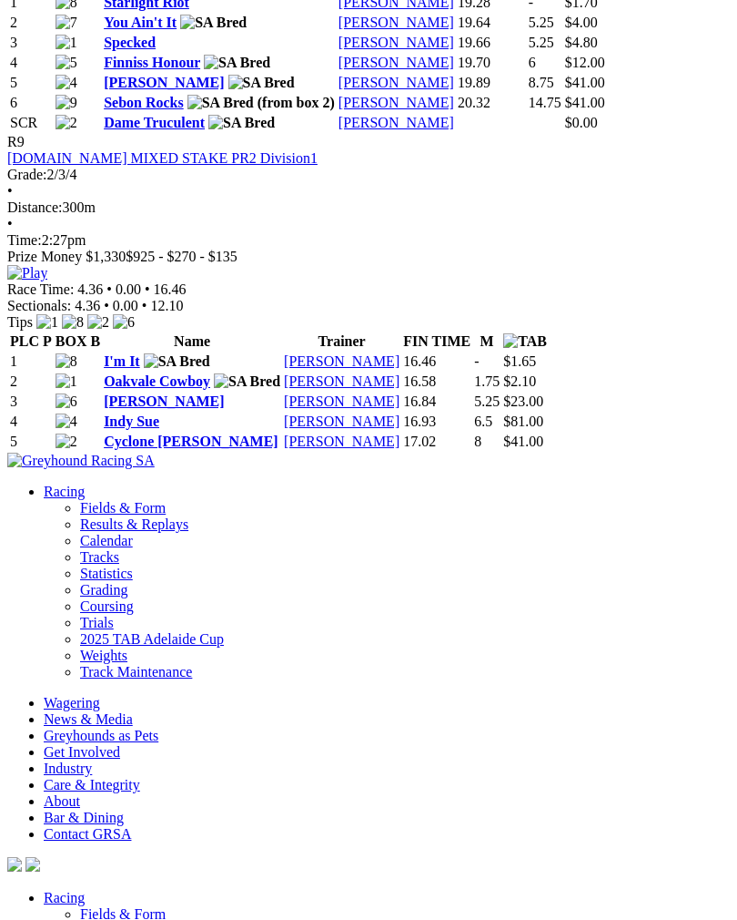
click at [47, 281] on img at bounding box center [27, 273] width 40 height 16
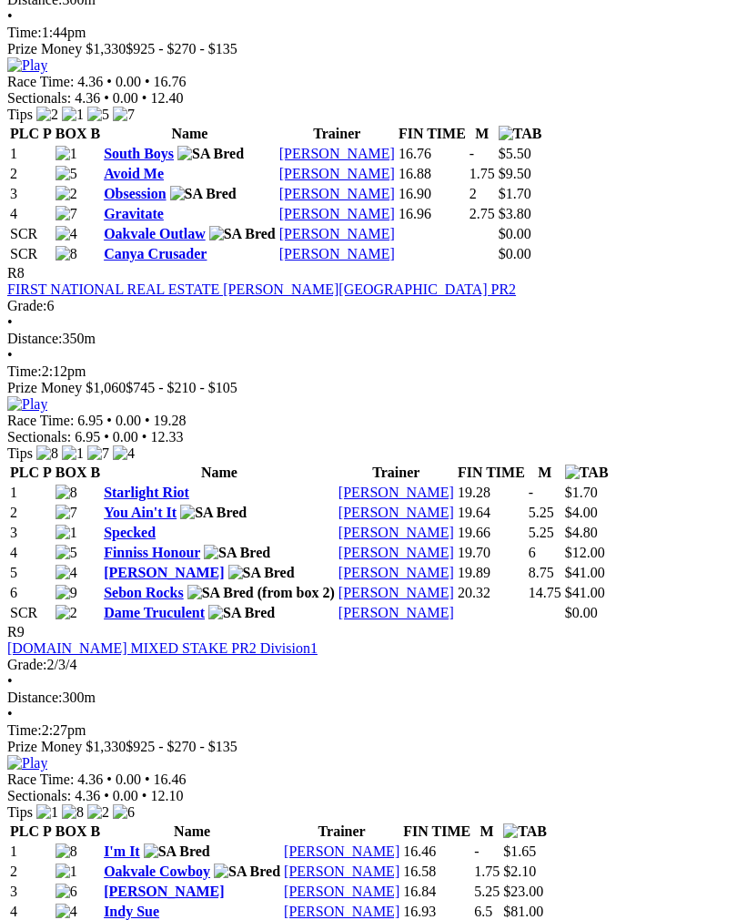
scroll to position [2941, 0]
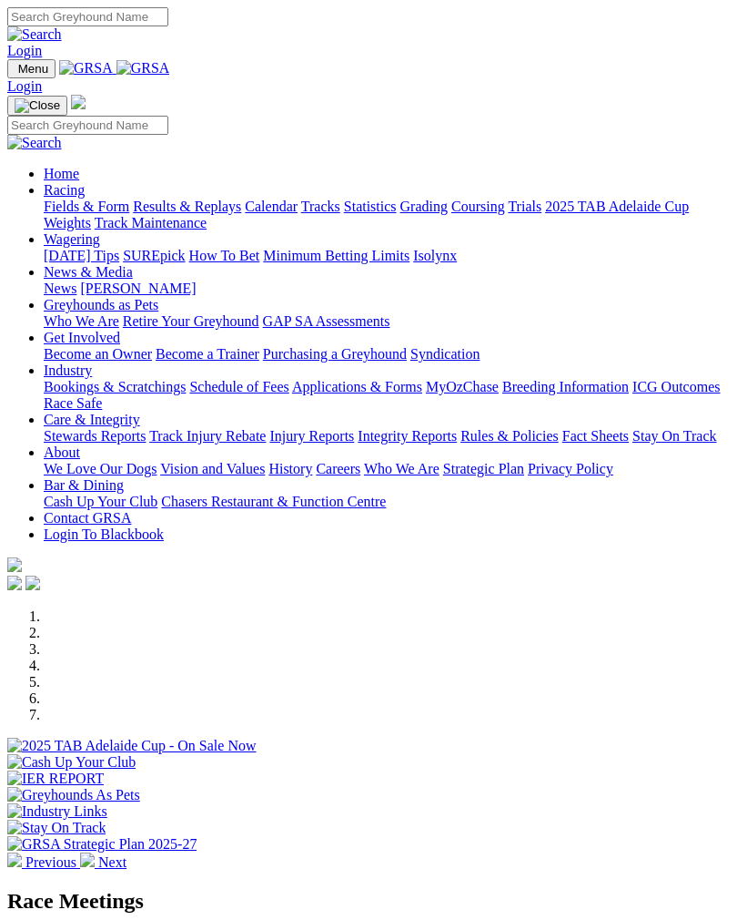
scroll to position [1, 0]
